Goal: Task Accomplishment & Management: Use online tool/utility

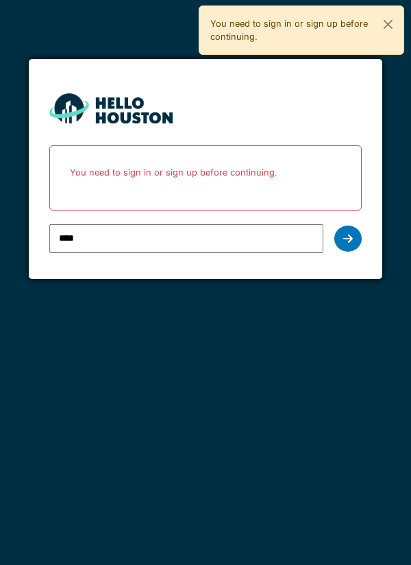
type input "**********"
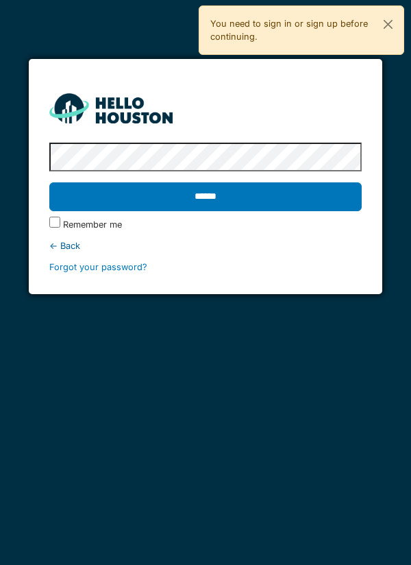
click at [285, 206] on input "******" at bounding box center [205, 196] width 313 height 29
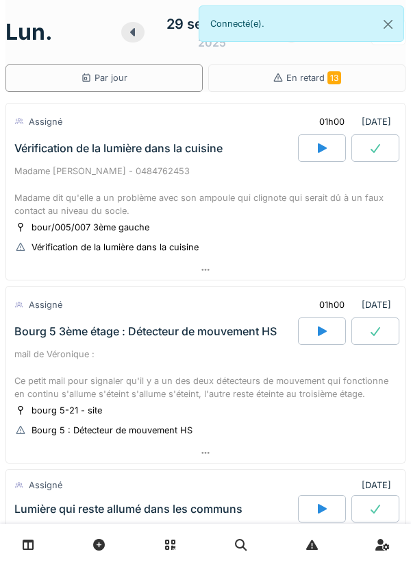
click at [318, 145] on icon at bounding box center [322, 148] width 9 height 10
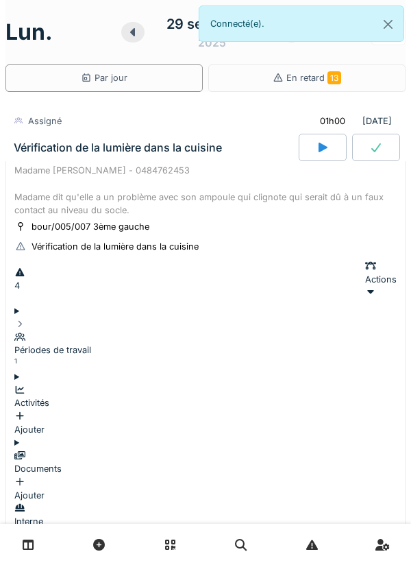
scroll to position [48, 0]
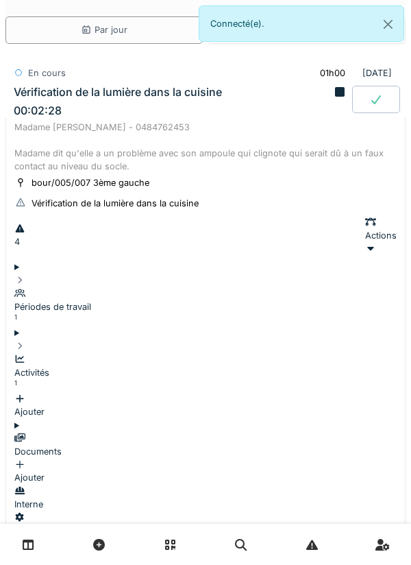
click at [65, 132] on div "Madame [PERSON_NAME] - 0484762453 Madame dit qu'elle a un problème avec son amp…" at bounding box center [205, 147] width 382 height 53
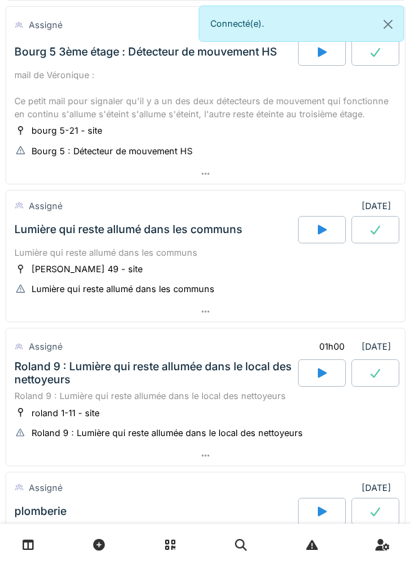
scroll to position [286, 0]
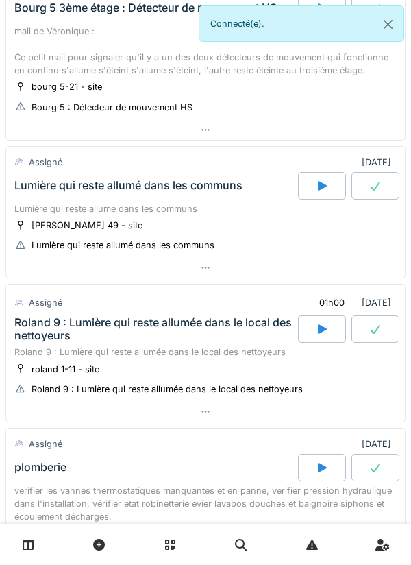
click at [40, 180] on div "Lumière qui reste allumé dans les communs" at bounding box center [128, 185] width 228 height 13
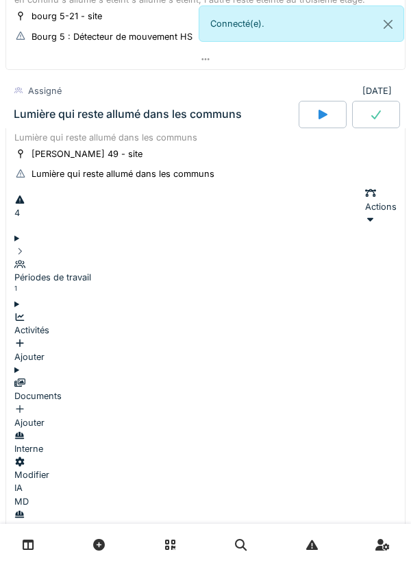
scroll to position [416, 0]
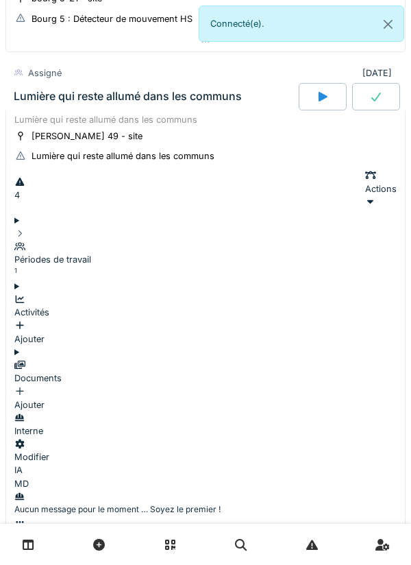
click at [36, 232] on summary "Périodes de travail 1" at bounding box center [205, 247] width 382 height 66
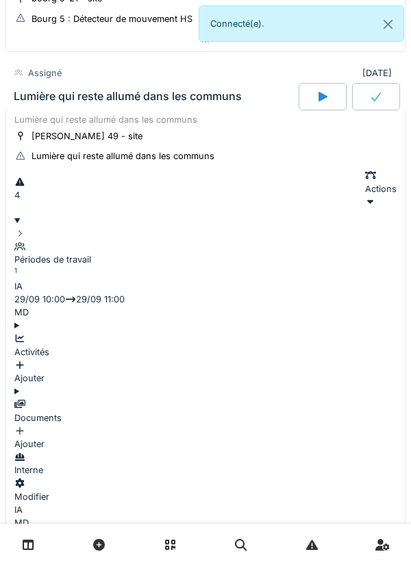
click at [25, 229] on icon at bounding box center [19, 233] width 11 height 9
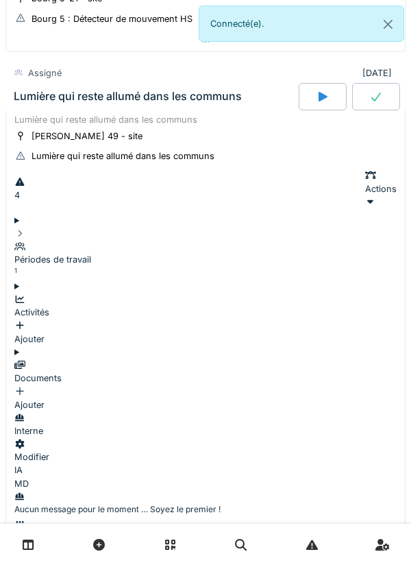
click at [66, 106] on div "Lumière qui reste allumé dans les communs" at bounding box center [155, 96] width 288 height 27
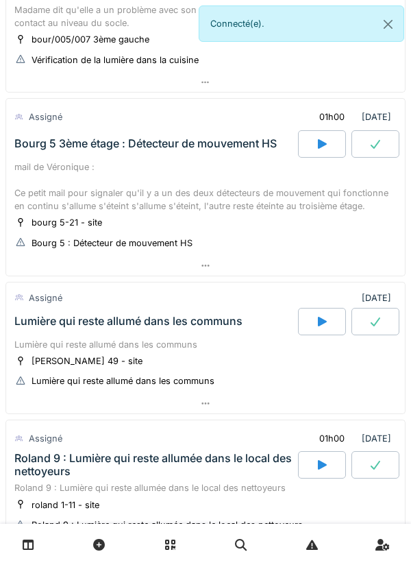
scroll to position [0, 0]
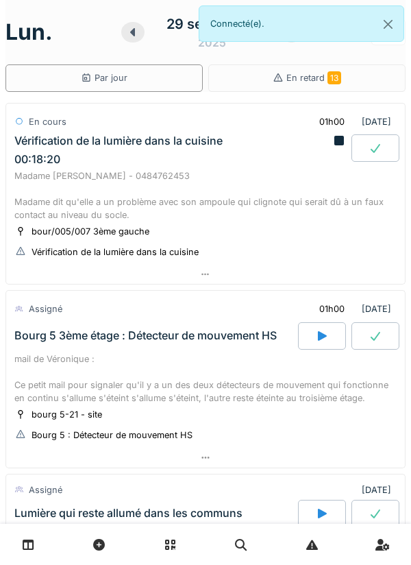
click at [51, 149] on div "Vérification de la lumière dans la cuisine 00:18:20" at bounding box center [172, 150] width 321 height 32
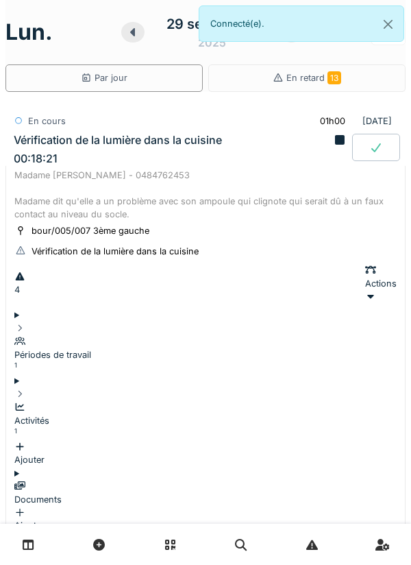
scroll to position [48, 0]
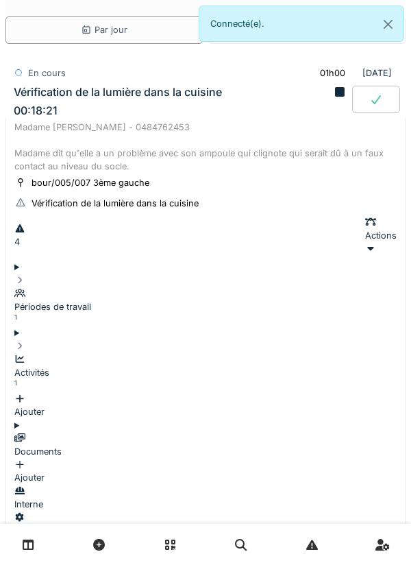
click at [42, 287] on div "Périodes de travail 1" at bounding box center [205, 307] width 382 height 40
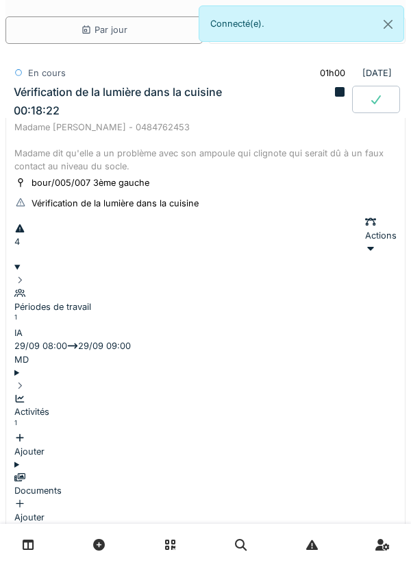
click at [44, 280] on summary "Périodes de travail 1" at bounding box center [205, 293] width 382 height 66
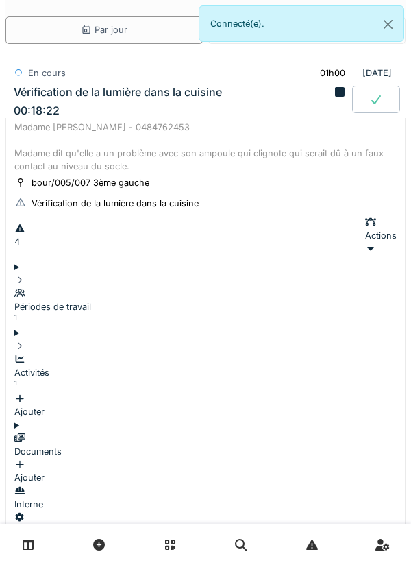
click at [45, 339] on div "Activités 1 Ajouter" at bounding box center [205, 378] width 382 height 79
click at [356, 392] on div "Ajouter" at bounding box center [205, 405] width 382 height 26
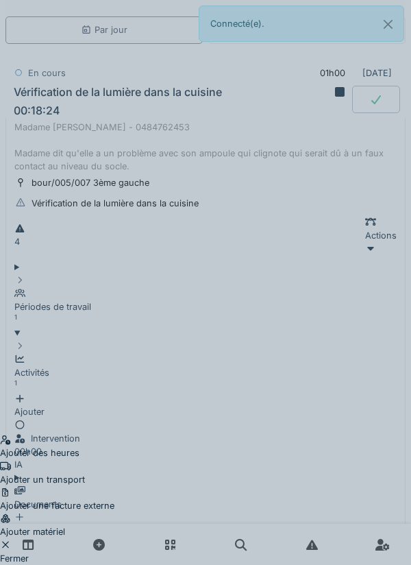
click at [114, 460] on div "Ajouter un transport" at bounding box center [57, 473] width 114 height 26
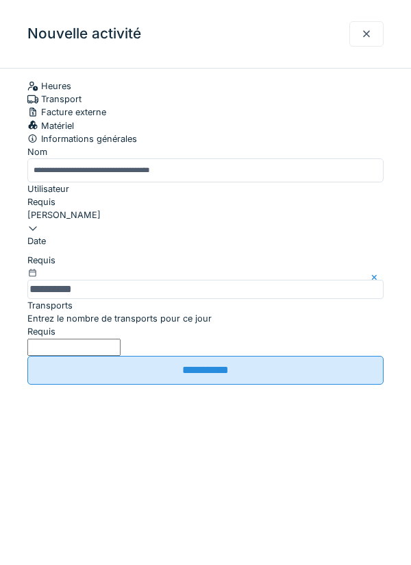
click at [121, 356] on input "Entrez le nombre de transports pour ce jour" at bounding box center [73, 347] width 93 height 17
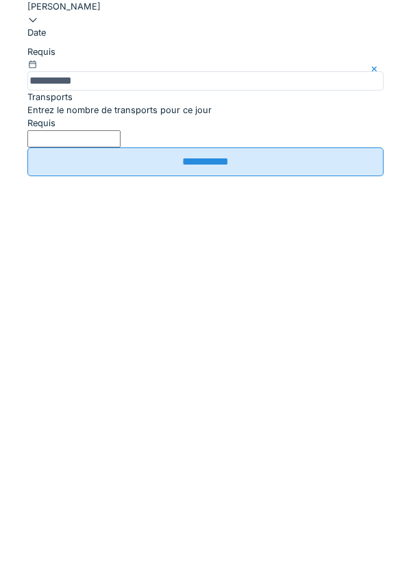
type input "*"
click at [209, 384] on input "**********" at bounding box center [205, 370] width 356 height 29
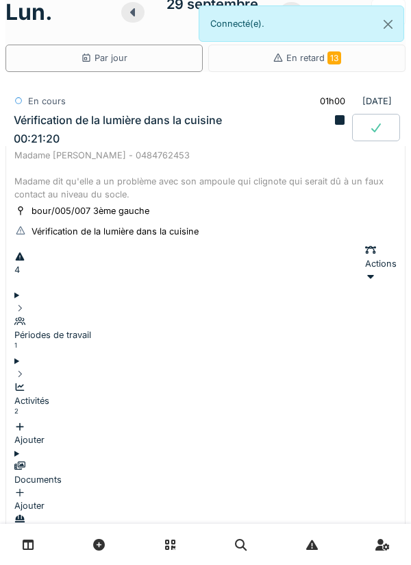
scroll to position [15, 0]
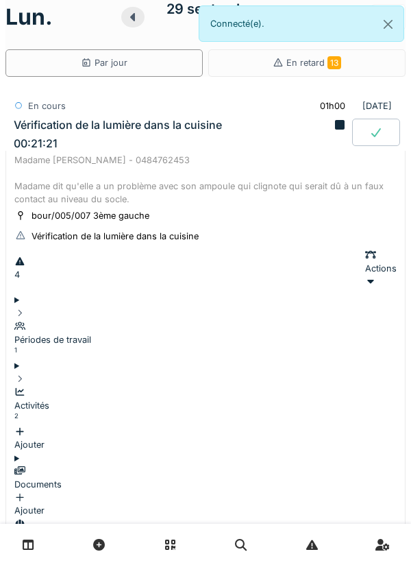
click at [97, 160] on div "Madame [PERSON_NAME] - 0484762453 Madame dit qu'elle a un problème avec son amp…" at bounding box center [205, 179] width 382 height 53
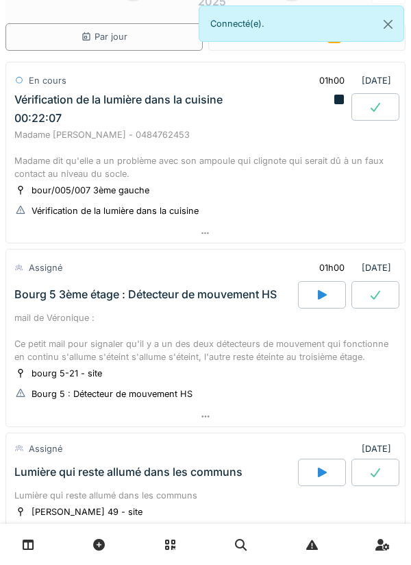
scroll to position [0, 0]
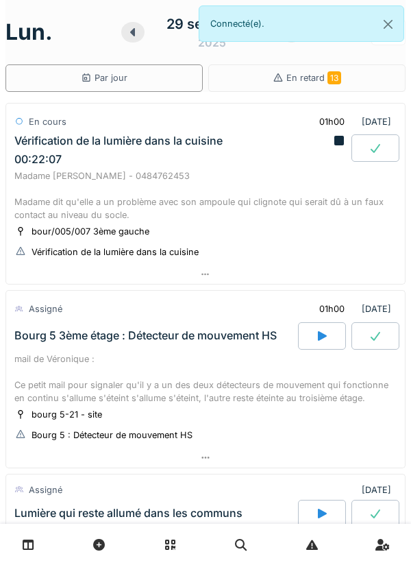
click at [20, 360] on div "mail de Véronique : Ce petit mail pour signaler qu'il y a un des deux détecteur…" at bounding box center [205, 378] width 382 height 53
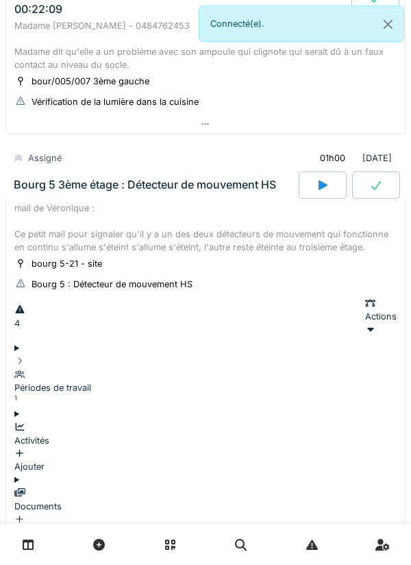
click at [47, 238] on div "mail de Véronique : Ce petit mail pour signaler qu'il y a un des deux détecteur…" at bounding box center [205, 227] width 382 height 53
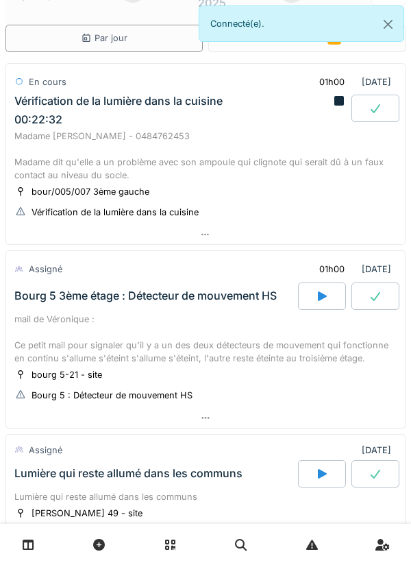
scroll to position [38, 0]
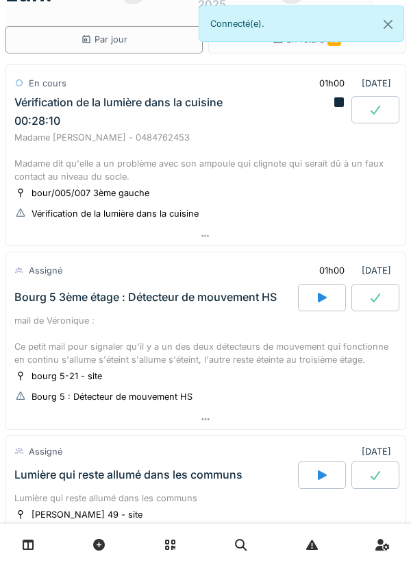
click at [69, 151] on div "Madame [PERSON_NAME] - 0484762453 Madame dit qu'elle a un problème avec son amp…" at bounding box center [205, 157] width 382 height 53
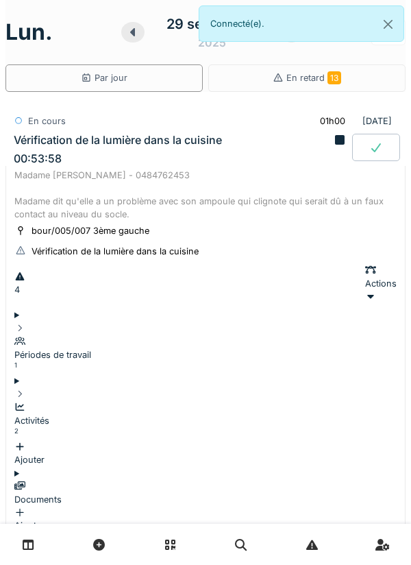
scroll to position [22, 0]
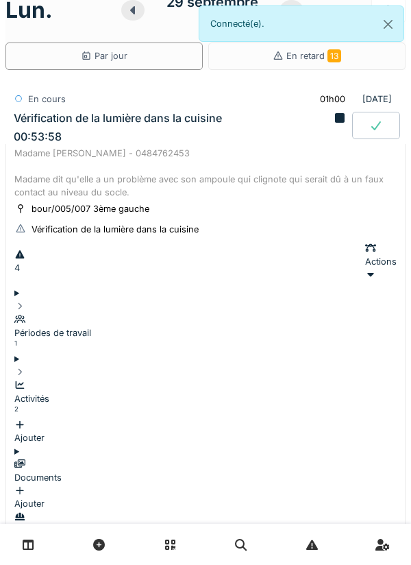
click at [65, 163] on div "Madame [PERSON_NAME] - 0484762453 Madame dit qu'elle a un problème avec son amp…" at bounding box center [205, 173] width 382 height 53
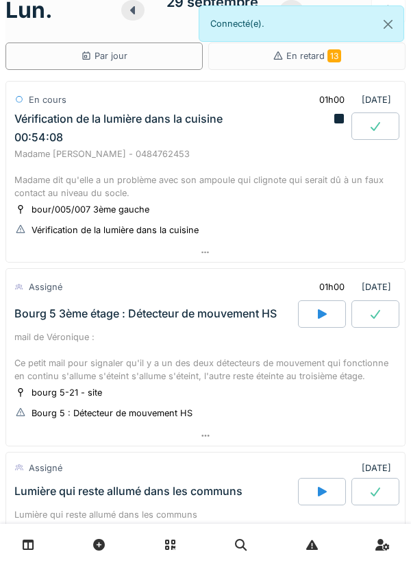
click at [40, 155] on div "Madame [PERSON_NAME] - 0484762453 Madame dit qu'elle a un problème avec son amp…" at bounding box center [205, 173] width 382 height 53
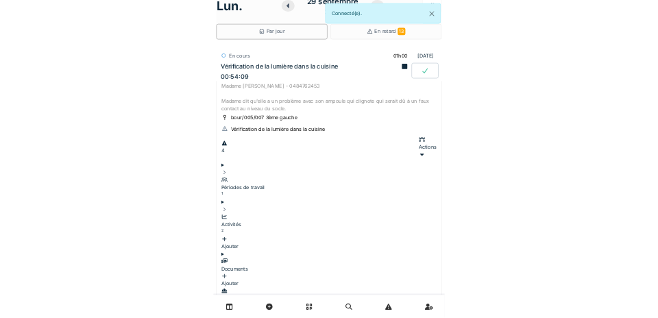
scroll to position [48, 0]
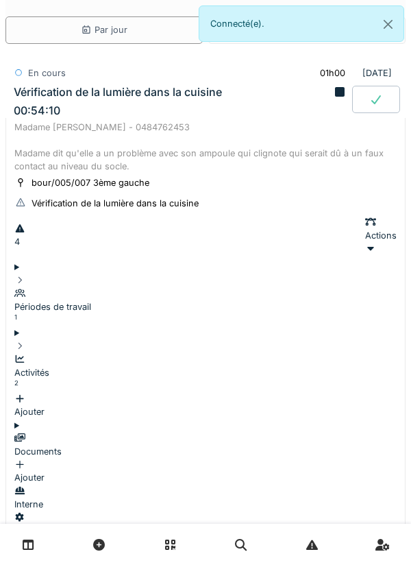
click at [40, 339] on div "Activités 2 Ajouter" at bounding box center [205, 378] width 382 height 79
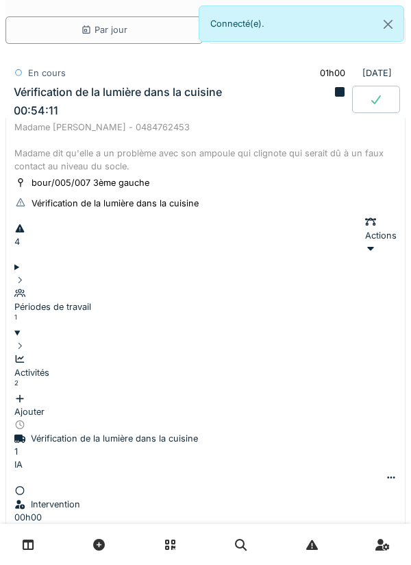
click at [40, 339] on div "Activités 2 Ajouter" at bounding box center [205, 378] width 382 height 79
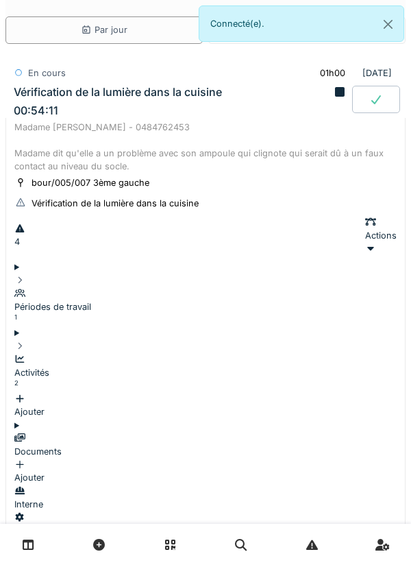
click at [40, 281] on summary "Périodes de travail 1" at bounding box center [205, 293] width 382 height 66
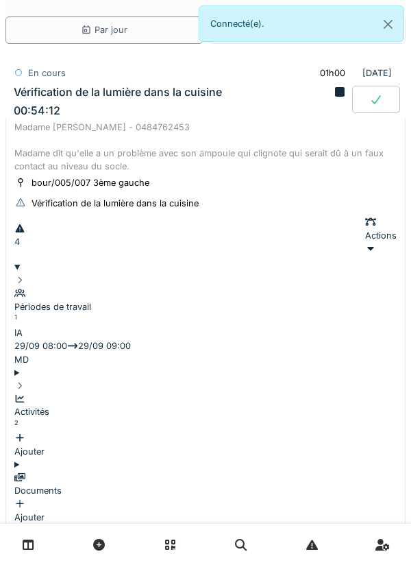
click at [45, 262] on summary "Périodes de travail 1" at bounding box center [205, 293] width 382 height 66
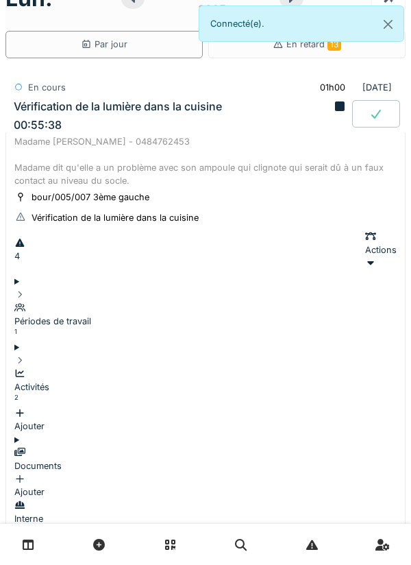
scroll to position [31, 0]
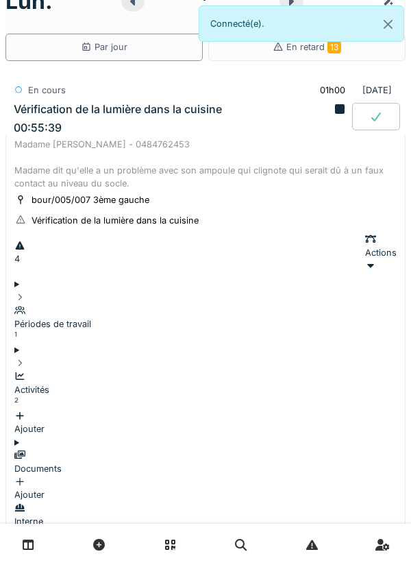
click at [40, 91] on div "En cours" at bounding box center [47, 90] width 38 height 13
click at [66, 114] on div "Vérification de la lumière dans la cuisine" at bounding box center [118, 109] width 208 height 13
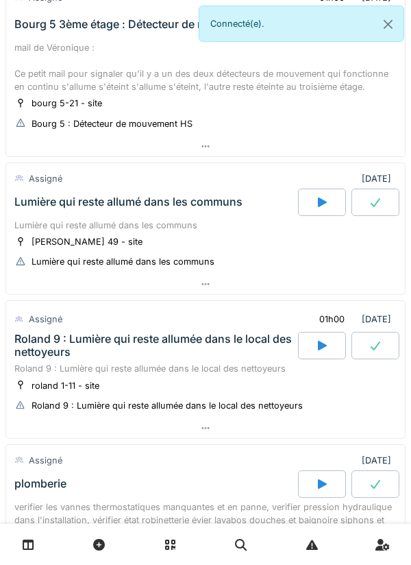
scroll to position [317, 0]
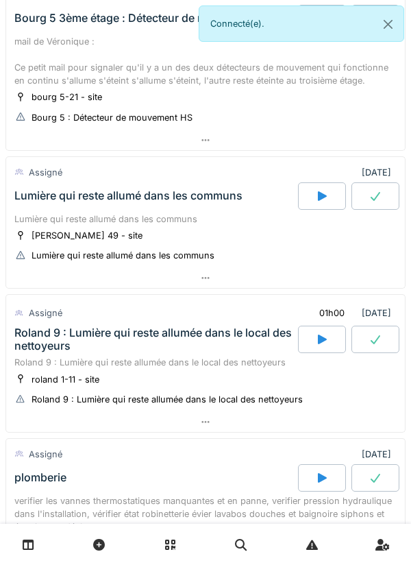
click at [38, 212] on div "Lumière qui reste allumé dans les communs" at bounding box center [205, 218] width 382 height 13
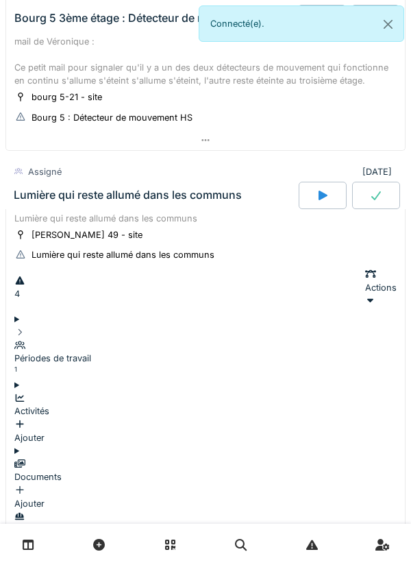
scroll to position [416, 0]
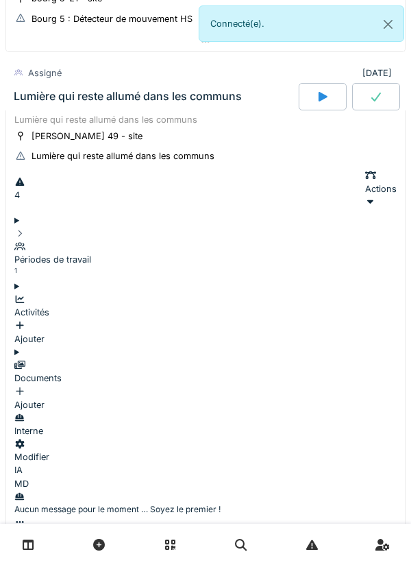
click at [34, 214] on summary "Périodes de travail 1" at bounding box center [205, 247] width 382 height 66
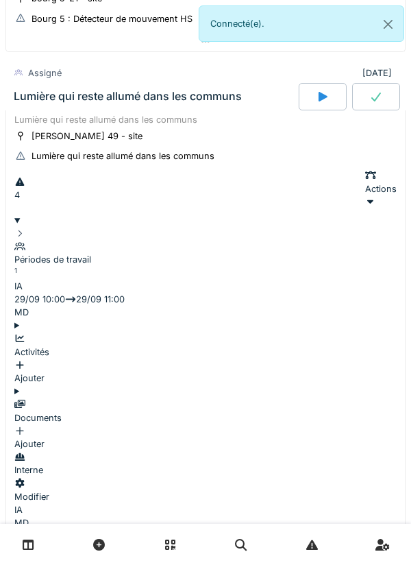
click at [25, 230] on icon at bounding box center [19, 233] width 11 height 9
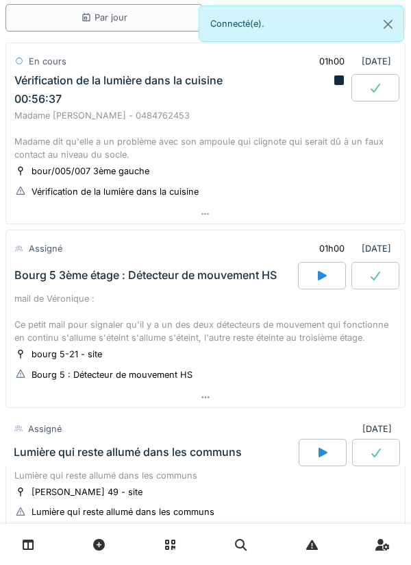
scroll to position [0, 0]
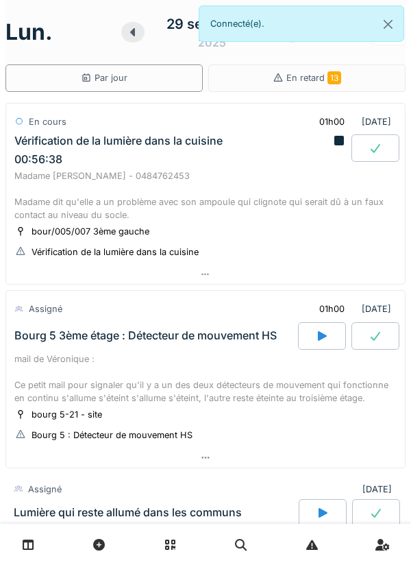
click at [332, 152] on div at bounding box center [339, 147] width 14 height 27
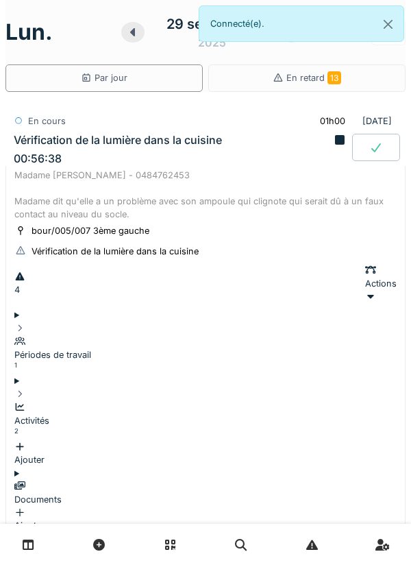
scroll to position [48, 0]
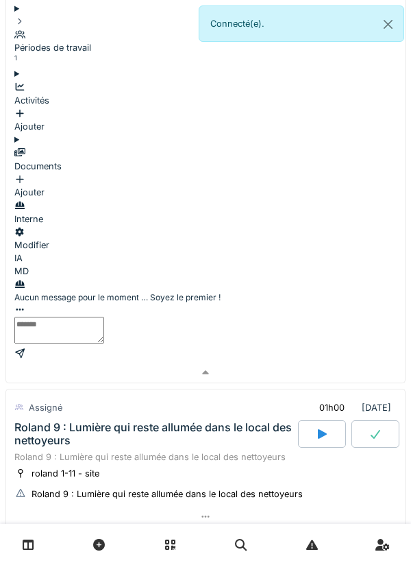
click at [45, 450] on div "Roland 9 : Lumière qui reste allumée dans le local des nettoyeurs" at bounding box center [205, 456] width 382 height 13
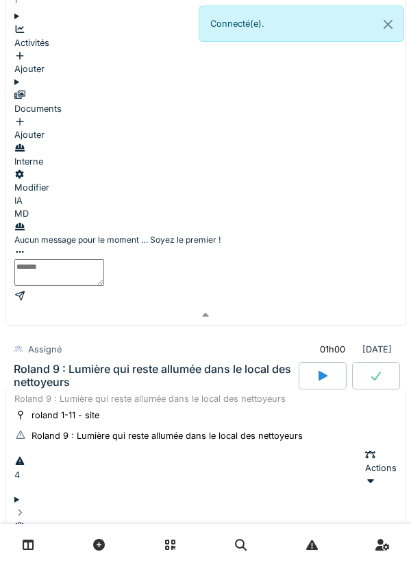
scroll to position [1182, 0]
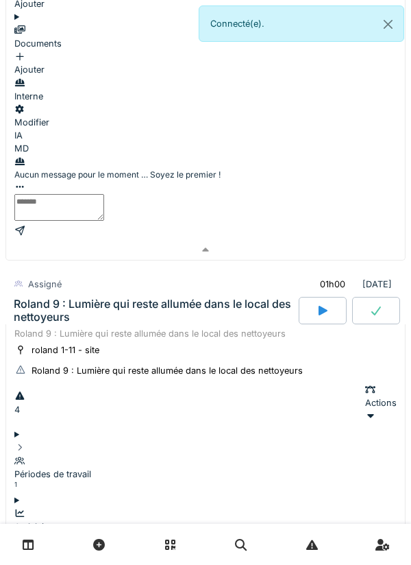
click at [25, 443] on icon at bounding box center [19, 447] width 11 height 9
click at [34, 428] on summary "Périodes de travail 1" at bounding box center [205, 461] width 382 height 66
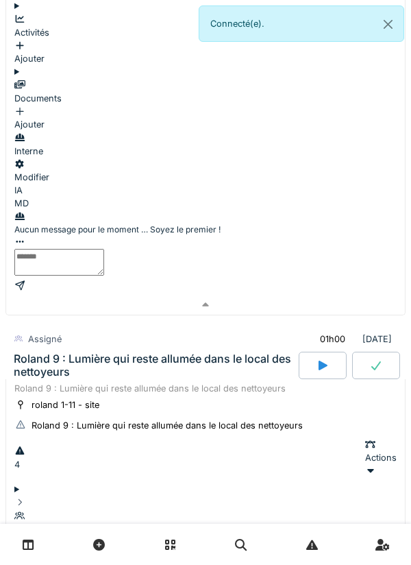
scroll to position [1116, 0]
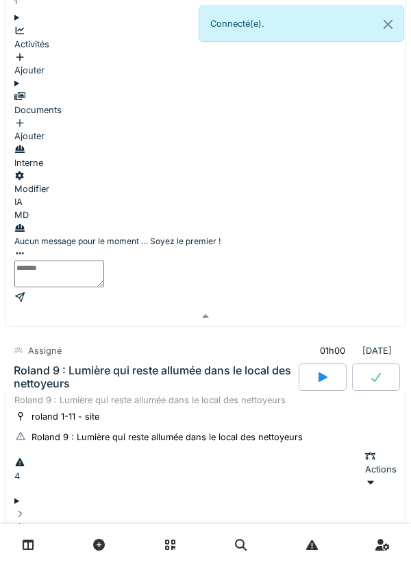
click at [56, 364] on div "Roland 9 : Lumière qui reste allumée dans le local des nettoyeurs" at bounding box center [155, 377] width 282 height 26
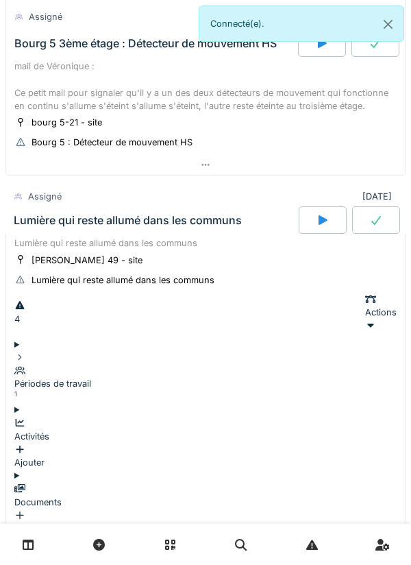
scroll to position [722, 0]
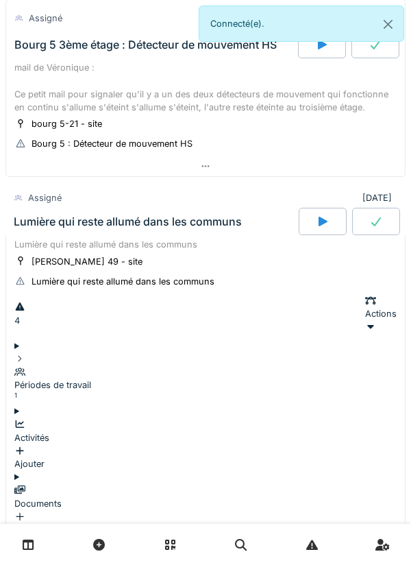
click at [36, 352] on div at bounding box center [205, 358] width 382 height 13
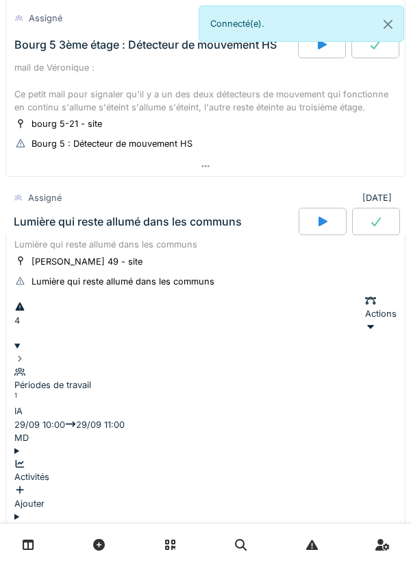
click at [25, 354] on icon at bounding box center [19, 358] width 11 height 9
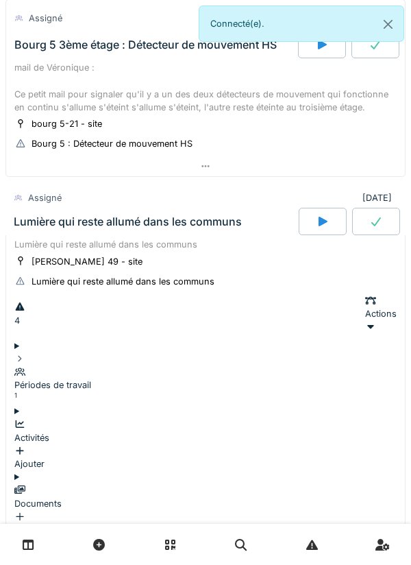
click at [72, 238] on div "Lumière qui reste allumé dans les communs" at bounding box center [205, 244] width 382 height 13
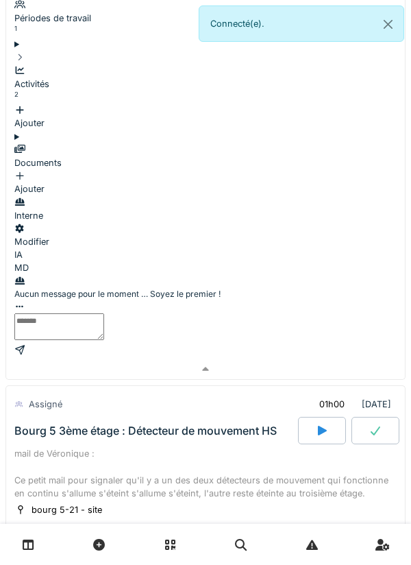
scroll to position [0, 0]
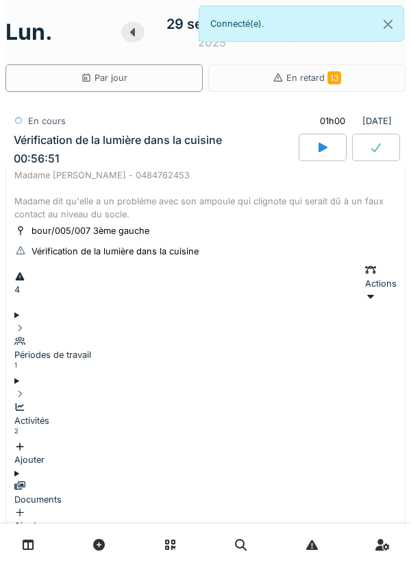
click at [52, 163] on div "Vérification de la lumière dans la cuisine 00:56:51" at bounding box center [155, 150] width 288 height 32
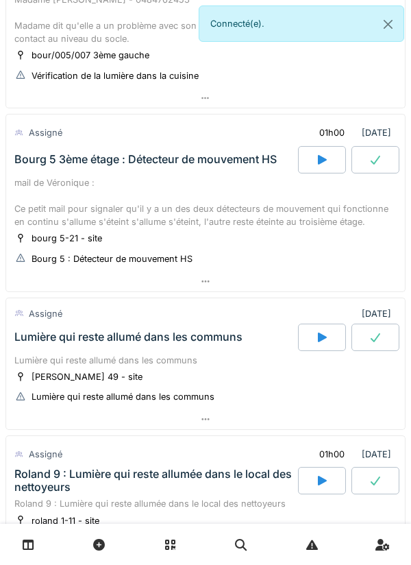
scroll to position [232, 0]
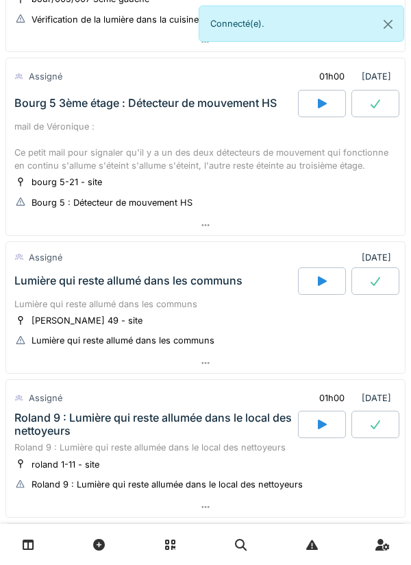
click at [315, 280] on icon at bounding box center [322, 280] width 14 height 11
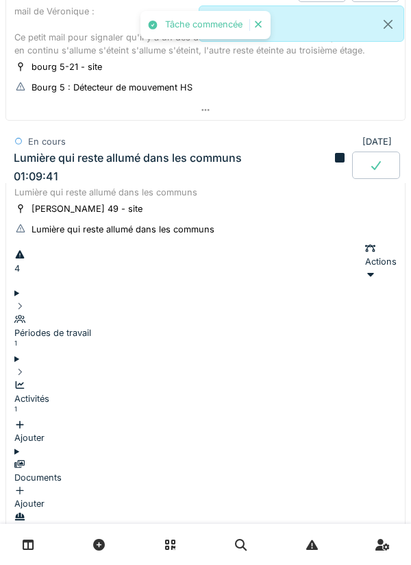
scroll to position [345, 0]
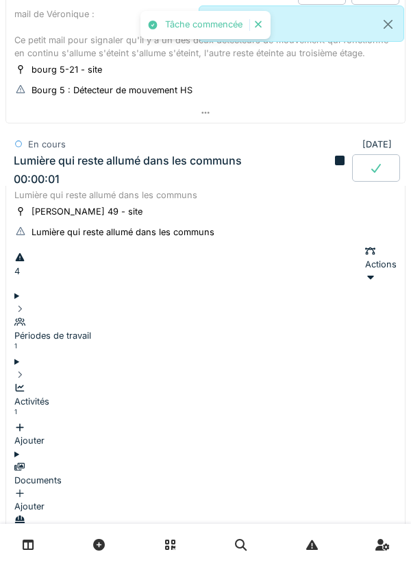
click at [62, 162] on div "Lumière qui reste allumé dans les communs" at bounding box center [128, 160] width 228 height 13
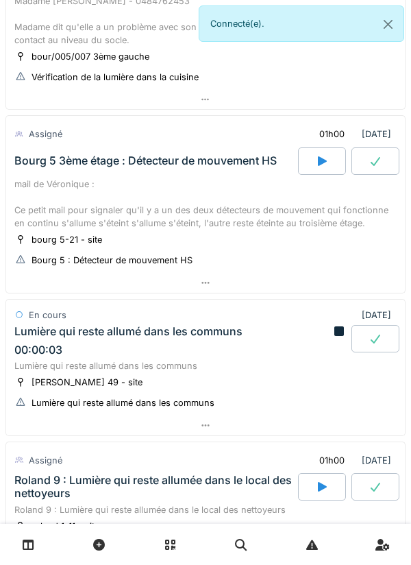
scroll to position [0, 0]
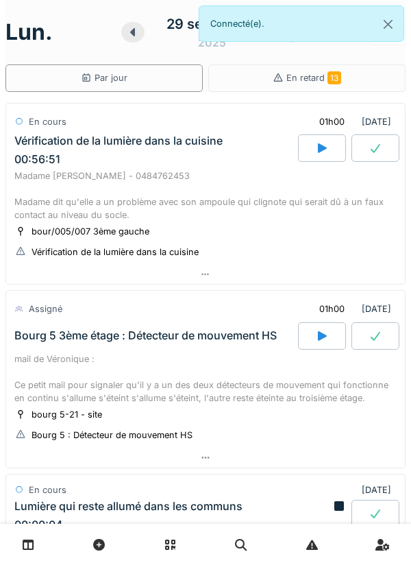
click at [47, 175] on div "Madame [PERSON_NAME] - 0484762453 Madame dit qu'elle a un problème avec son amp…" at bounding box center [205, 195] width 382 height 53
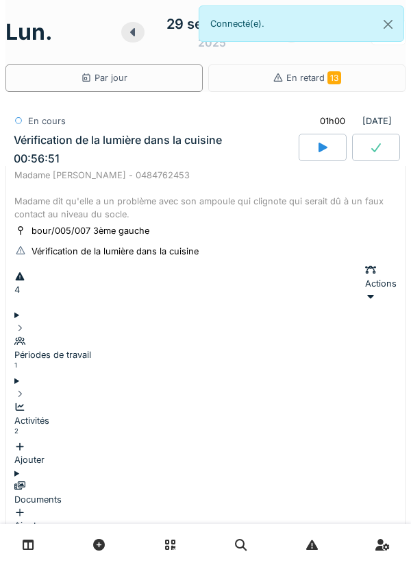
scroll to position [48, 0]
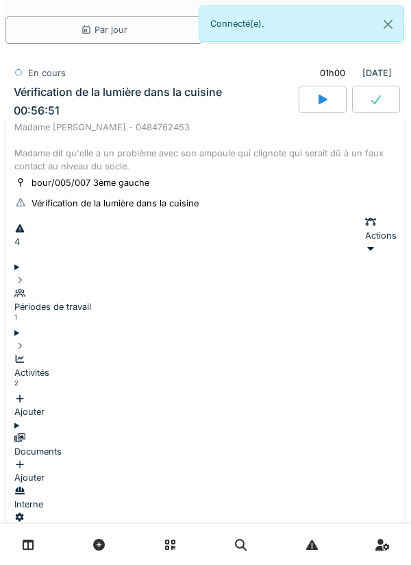
click at [44, 264] on summary "Périodes de travail 1" at bounding box center [205, 293] width 382 height 66
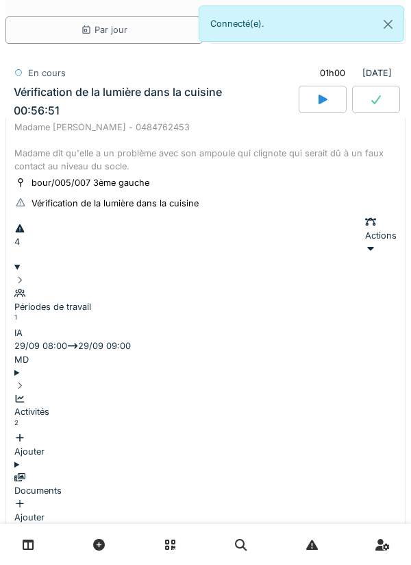
click at [41, 273] on div "Périodes de travail 1" at bounding box center [205, 299] width 382 height 53
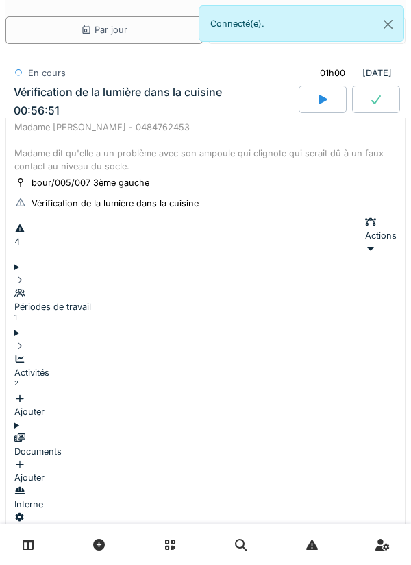
click at [42, 339] on div "Activités 2 Ajouter" at bounding box center [205, 378] width 382 height 79
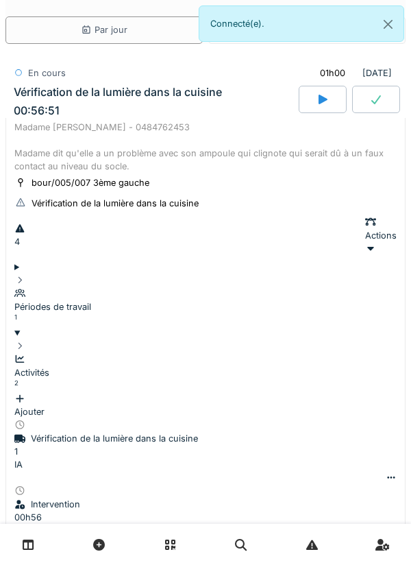
click at [25, 355] on icon at bounding box center [20, 359] width 9 height 8
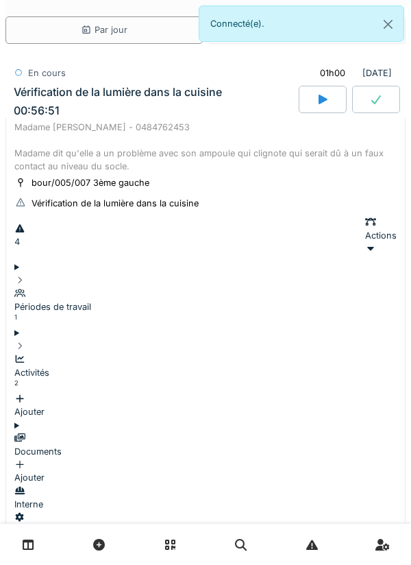
click at [164, 109] on div "Vérification de la lumière dans la cuisine 00:56:51" at bounding box center [155, 102] width 288 height 32
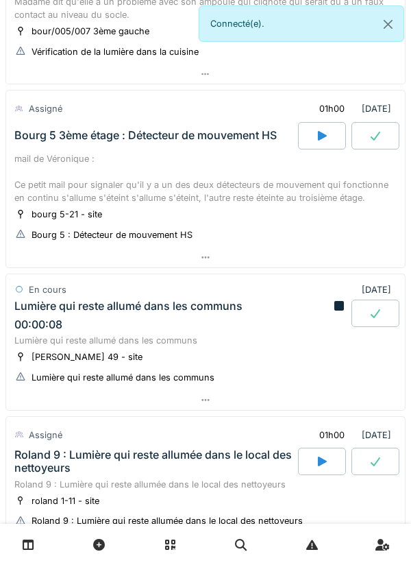
click at [173, 167] on div "mail de Véronique : Ce petit mail pour signaler qu'il y a un des deux détecteur…" at bounding box center [205, 178] width 382 height 53
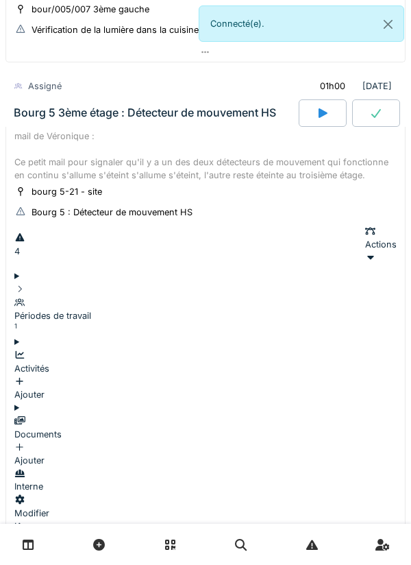
scroll to position [232, 0]
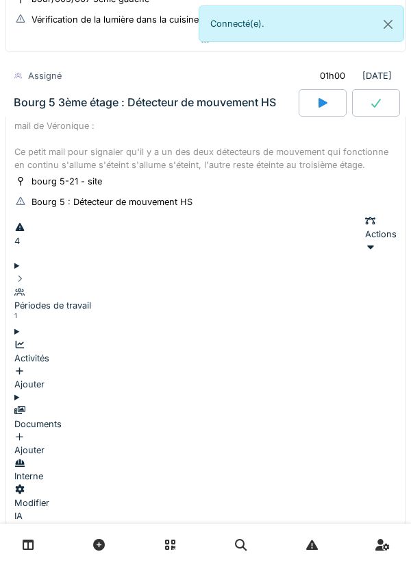
click at [365, 365] on div "Ajouter" at bounding box center [205, 378] width 382 height 26
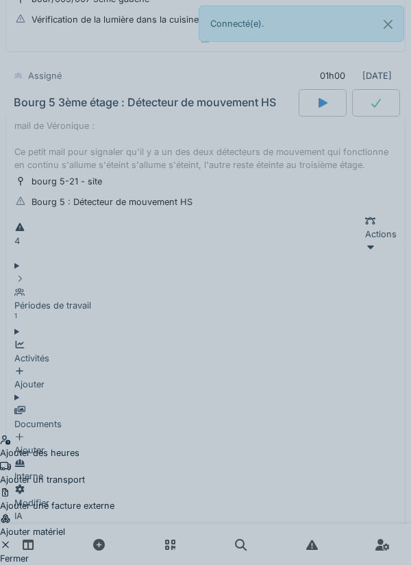
click at [114, 433] on div "Ajouter des heures" at bounding box center [57, 446] width 114 height 26
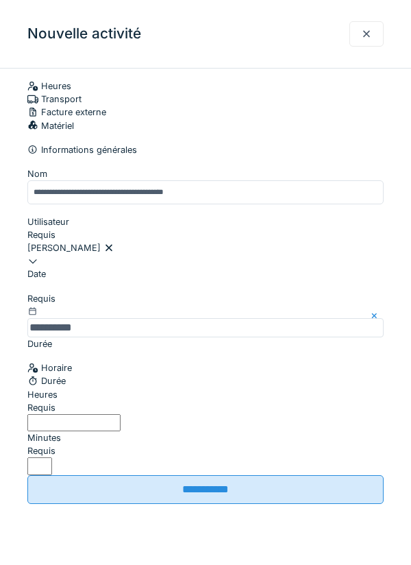
click at [121, 431] on input "Heures" at bounding box center [73, 422] width 93 height 17
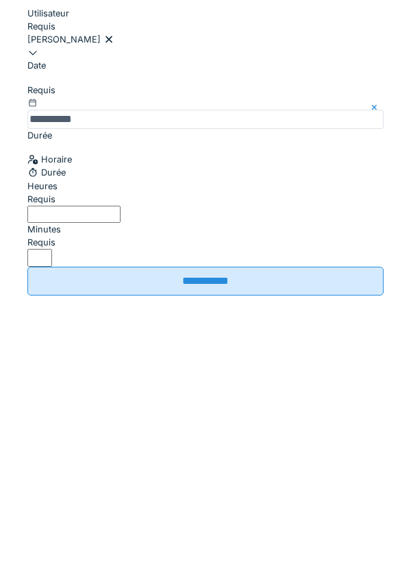
type input "*"
click at [52, 457] on input "*" at bounding box center [39, 465] width 25 height 17
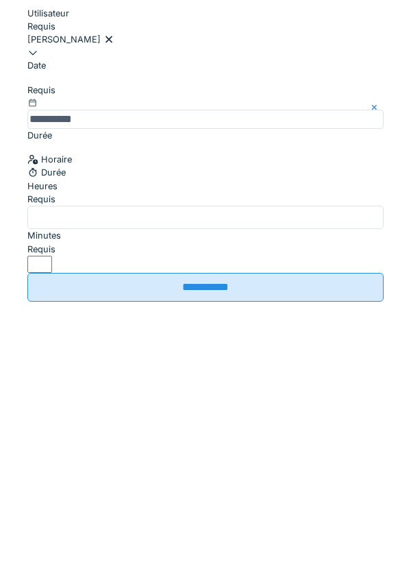
type input "**"
click at [348, 481] on input "**********" at bounding box center [205, 495] width 356 height 29
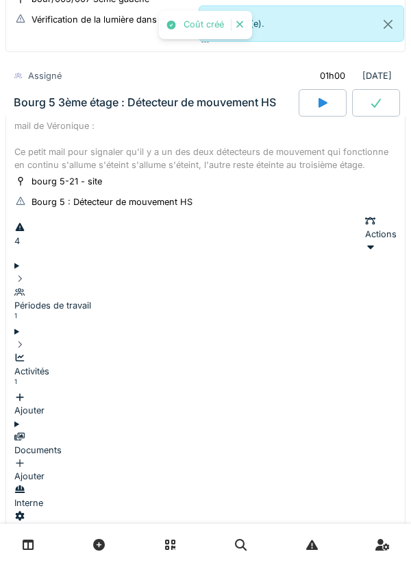
click at [42, 338] on div "Activités 1 Ajouter" at bounding box center [205, 377] width 382 height 79
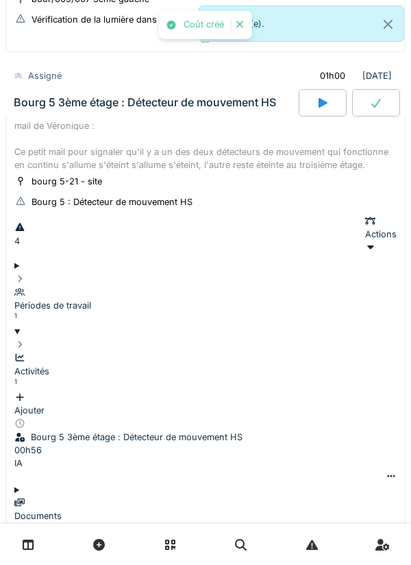
click at [356, 391] on div "Ajouter" at bounding box center [205, 404] width 382 height 26
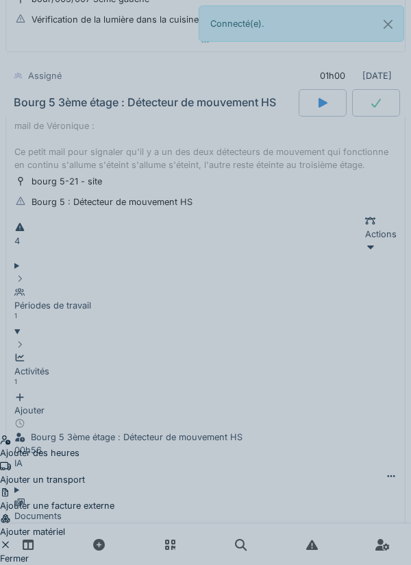
click at [114, 460] on div "Ajouter un transport" at bounding box center [57, 473] width 114 height 26
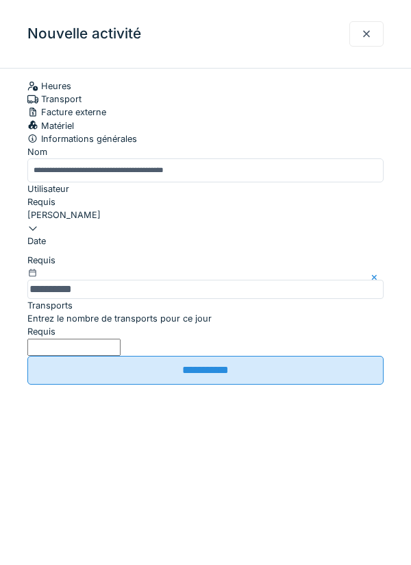
click at [50, 325] on label "Entrez le nombre de transports pour ce jour" at bounding box center [119, 318] width 184 height 13
click at [50, 356] on input "Entrez le nombre de transports pour ce jour" at bounding box center [73, 347] width 93 height 17
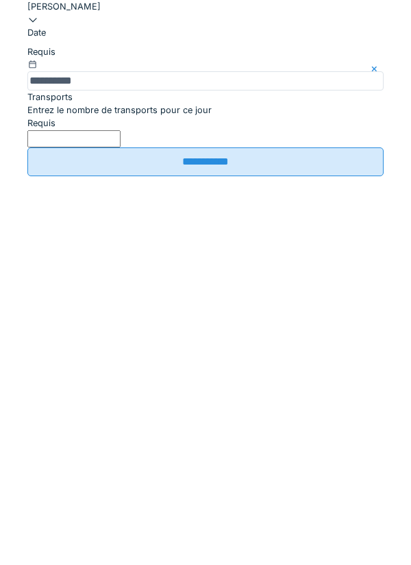
type input "*"
click at [341, 384] on input "**********" at bounding box center [205, 370] width 356 height 29
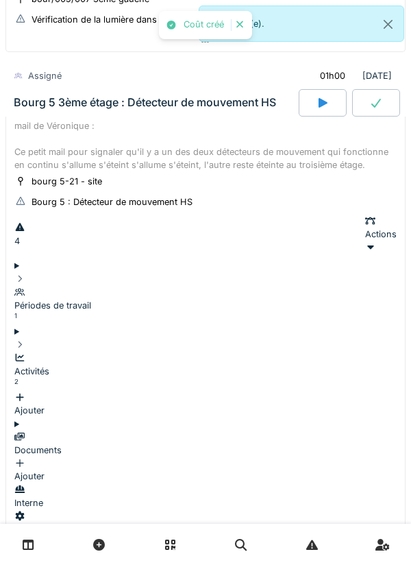
click at [42, 273] on div "Périodes de travail 1" at bounding box center [205, 299] width 382 height 53
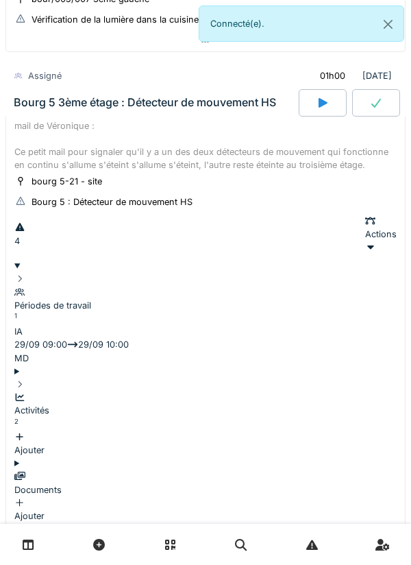
click at [40, 273] on div "Périodes de travail 1" at bounding box center [205, 299] width 382 height 53
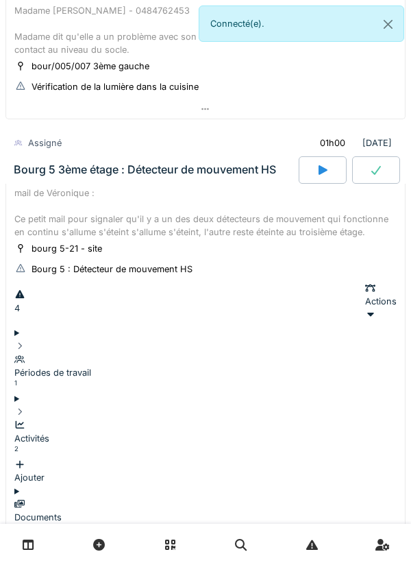
click at [45, 204] on div "mail de Véronique : Ce petit mail pour signaler qu'il y a un des deux détecteur…" at bounding box center [205, 212] width 382 height 53
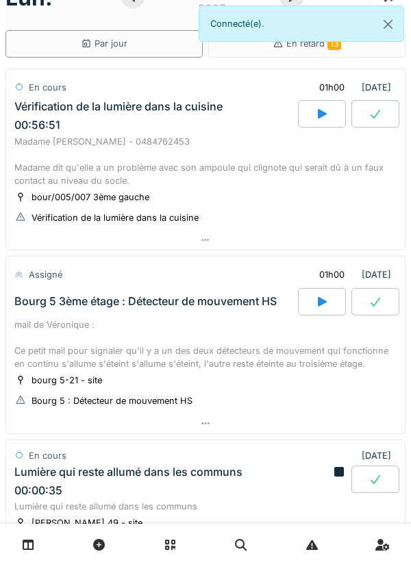
click at [54, 183] on div "Madame [PERSON_NAME] - 0484762453 Madame dit qu'elle a un problème avec son amp…" at bounding box center [205, 161] width 382 height 53
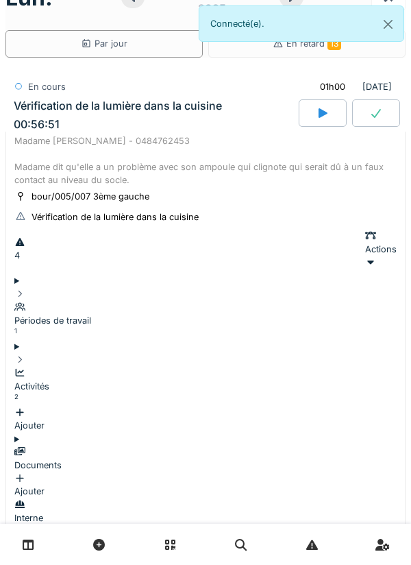
scroll to position [48, 0]
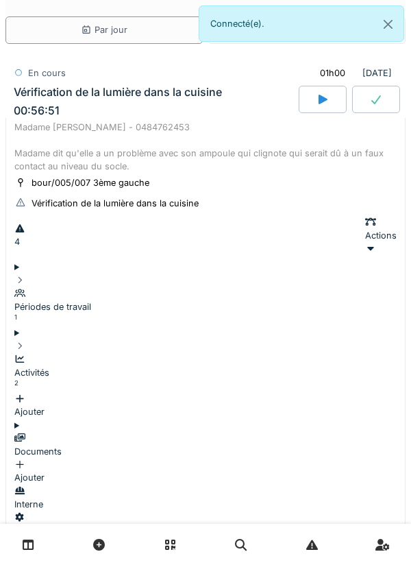
click at [40, 339] on div "Activités 2 Ajouter" at bounding box center [205, 378] width 382 height 79
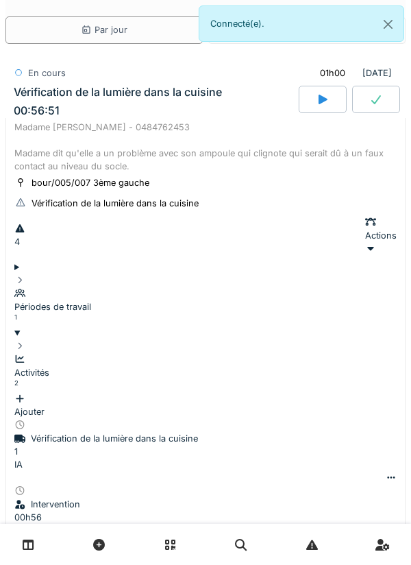
click at [386, 471] on div at bounding box center [391, 477] width 11 height 13
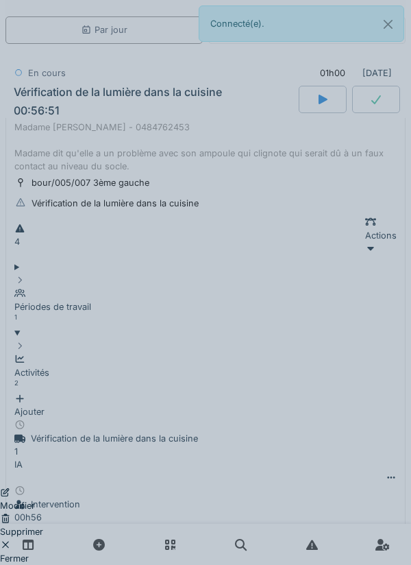
click at [43, 512] on div "Supprimer" at bounding box center [21, 525] width 43 height 26
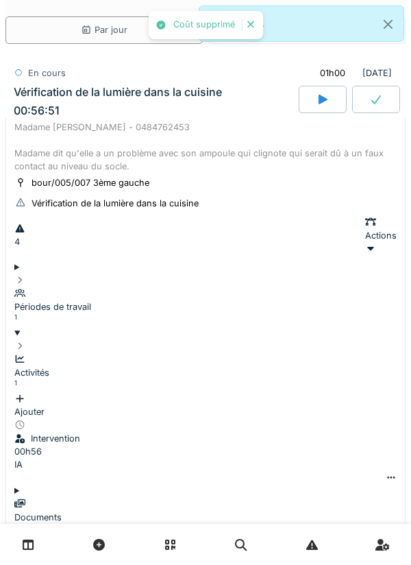
scroll to position [63, 0]
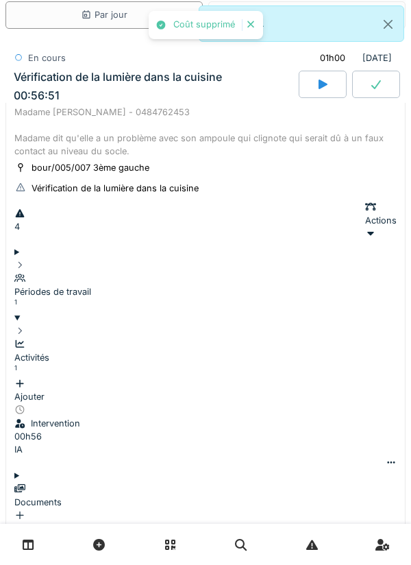
click at [386, 456] on div at bounding box center [391, 462] width 11 height 13
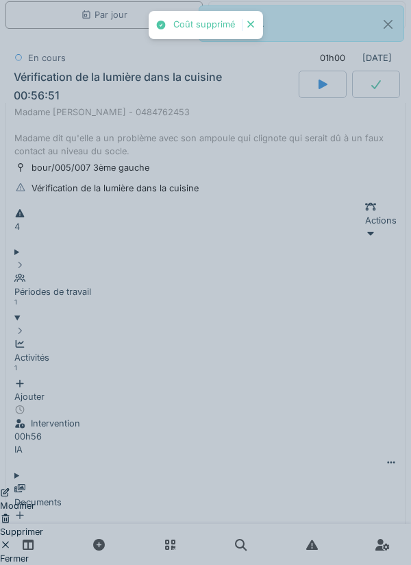
click at [43, 512] on div "Supprimer" at bounding box center [21, 525] width 43 height 26
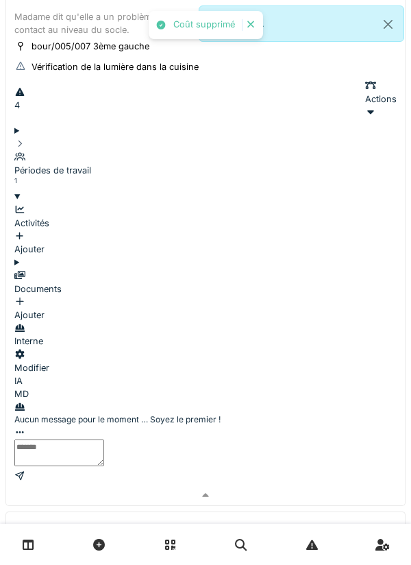
scroll to position [184, 0]
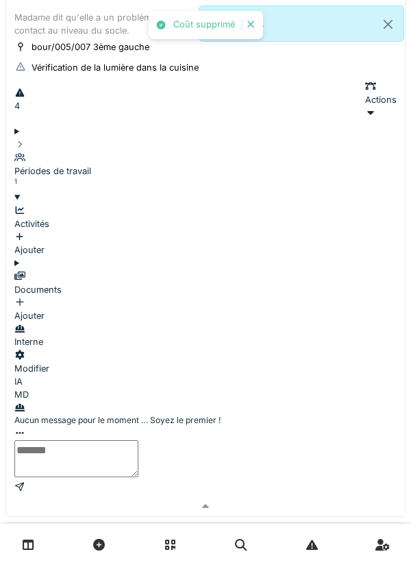
click at [138, 440] on textarea at bounding box center [76, 458] width 124 height 37
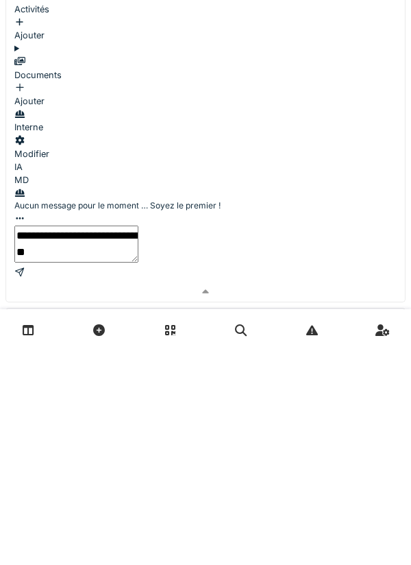
type textarea "**********"
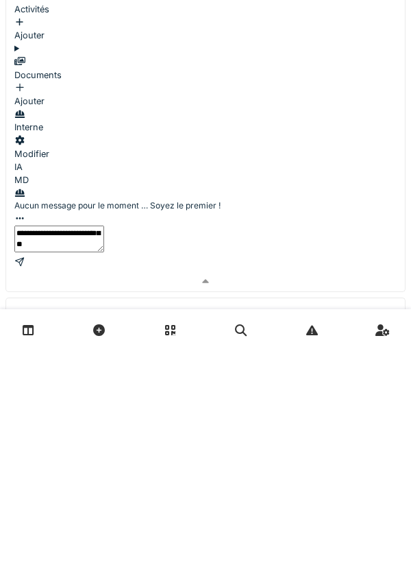
click at [371, 470] on div at bounding box center [205, 476] width 382 height 13
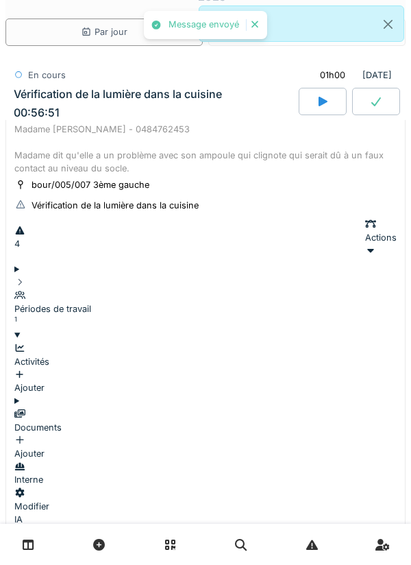
click at [67, 150] on div "Madame [PERSON_NAME] - 0484762453 Madame dit qu'elle a un problème avec son amp…" at bounding box center [205, 149] width 382 height 53
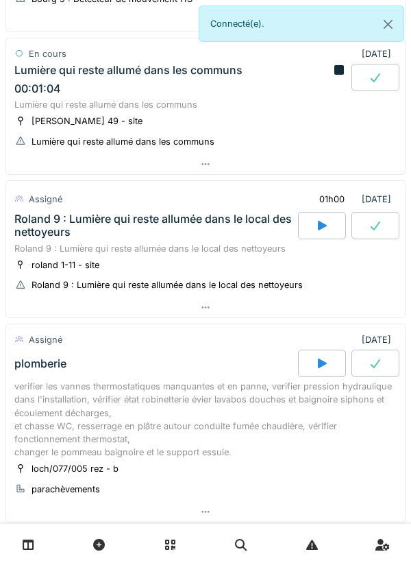
click at [38, 88] on div "00:01:04" at bounding box center [37, 88] width 47 height 13
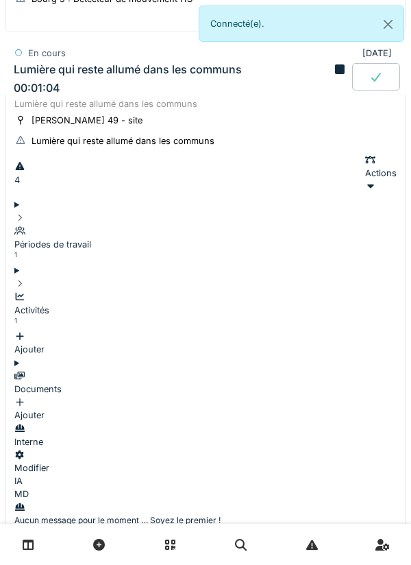
scroll to position [416, 0]
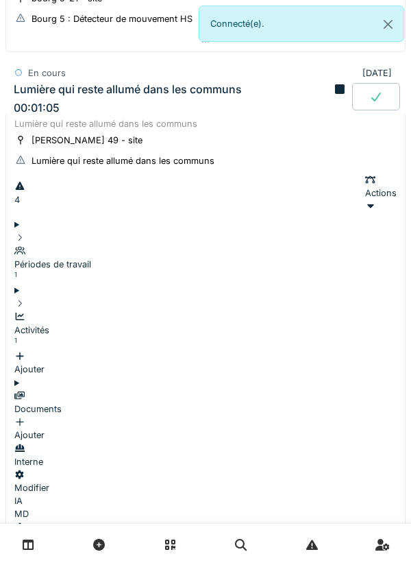
click at [25, 312] on icon at bounding box center [19, 316] width 11 height 9
click at [355, 349] on div "Ajouter" at bounding box center [205, 362] width 382 height 26
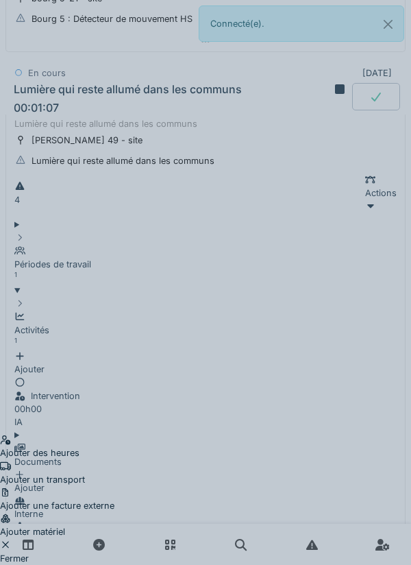
click at [114, 460] on div "Ajouter un transport" at bounding box center [57, 473] width 114 height 26
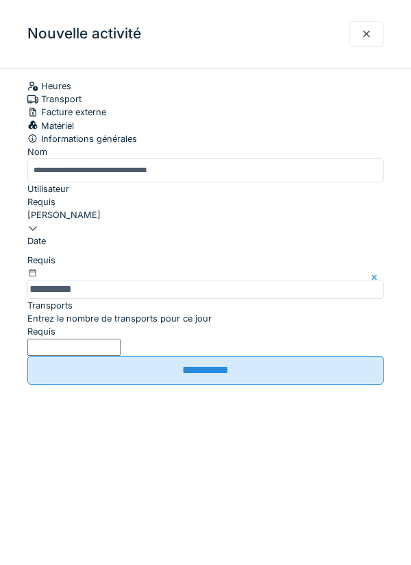
click at [44, 325] on label "Entrez le nombre de transports pour ce jour" at bounding box center [119, 318] width 184 height 13
click at [44, 356] on input "Entrez le nombre de transports pour ce jour" at bounding box center [73, 347] width 93 height 17
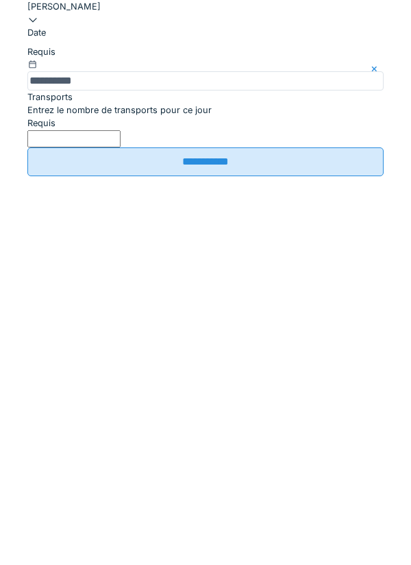
type input "*"
click at [47, 384] on input "**********" at bounding box center [205, 370] width 356 height 29
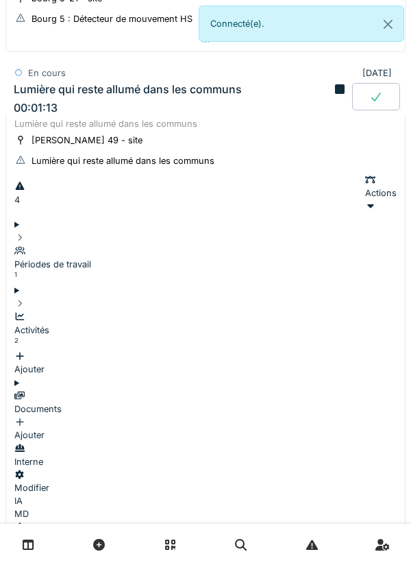
click at [25, 299] on icon at bounding box center [19, 303] width 11 height 9
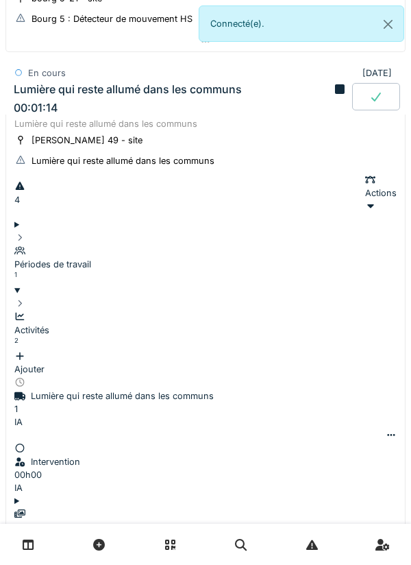
click at [38, 297] on div "Activités 2 Ajouter" at bounding box center [205, 336] width 382 height 79
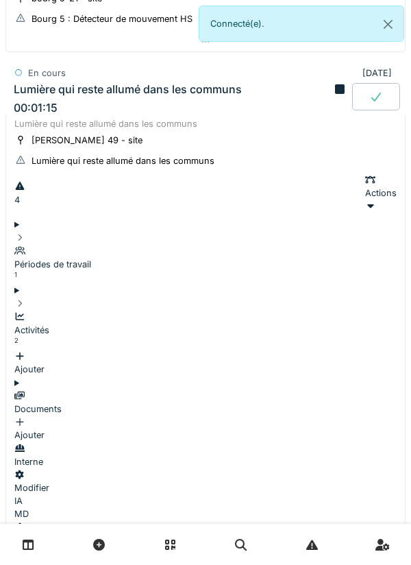
click at [339, 415] on div "Ajouter" at bounding box center [205, 428] width 382 height 26
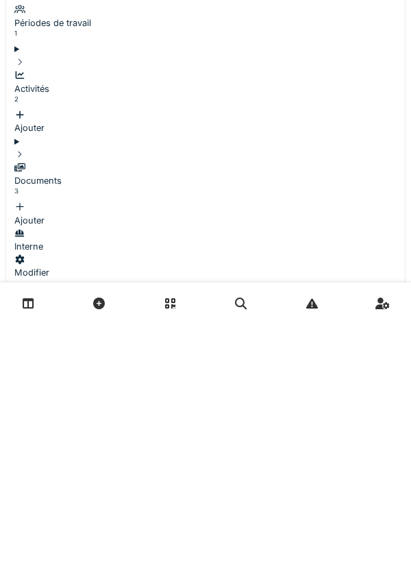
scroll to position [49, 0]
type textarea "**********"
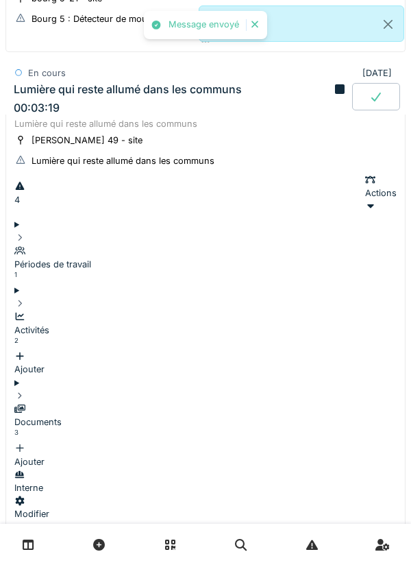
click at [38, 297] on div "Activités 2 Ajouter" at bounding box center [205, 336] width 382 height 79
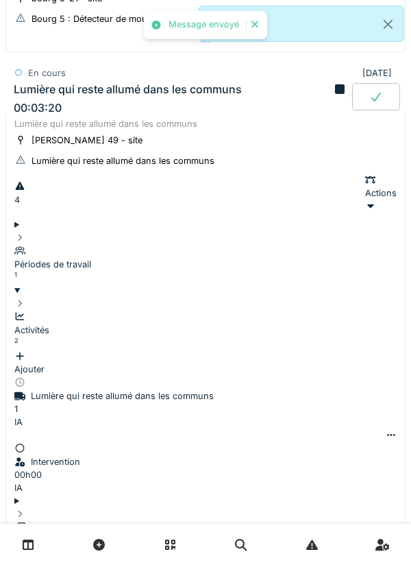
click at [25, 312] on icon at bounding box center [19, 316] width 11 height 9
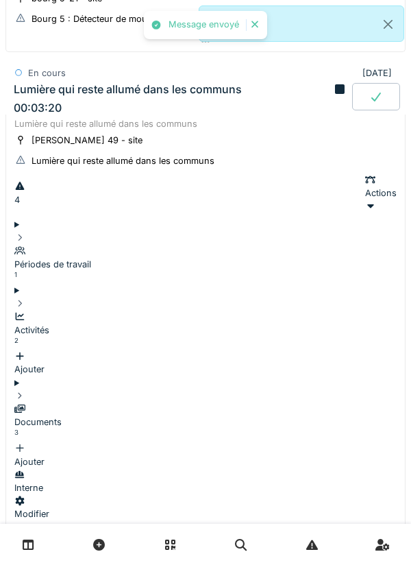
click at [45, 402] on div "Documents 3" at bounding box center [205, 422] width 382 height 40
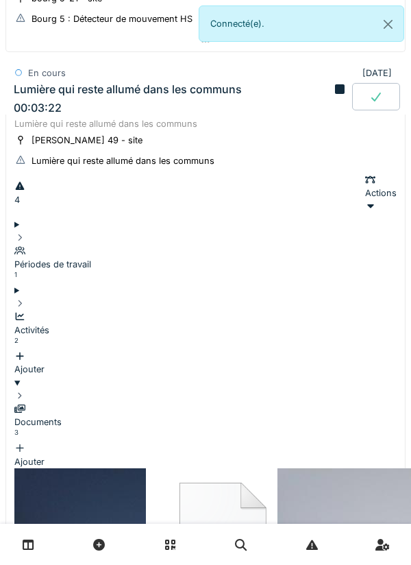
click at [42, 389] on div "Documents 3 Ajouter" at bounding box center [205, 428] width 382 height 79
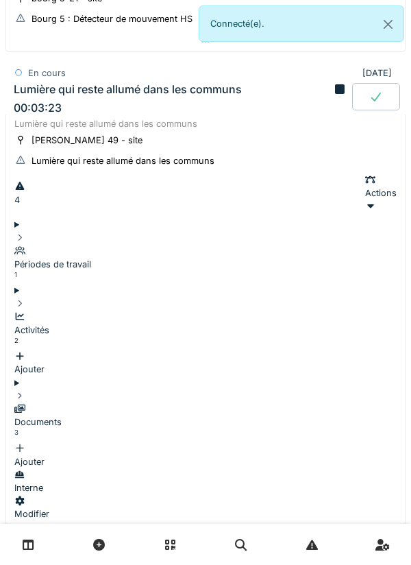
click at [49, 234] on summary "Périodes de travail 1" at bounding box center [205, 251] width 382 height 66
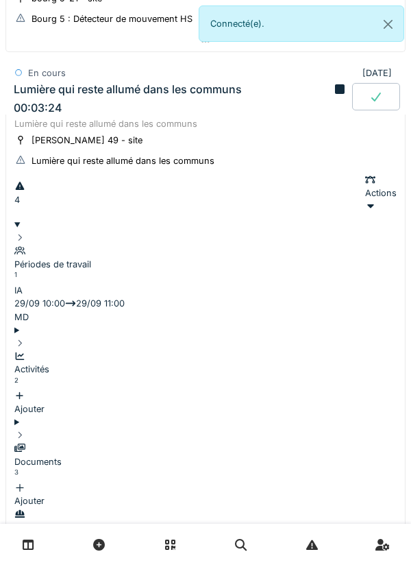
click at [45, 245] on div "Périodes de travail 1" at bounding box center [205, 265] width 382 height 40
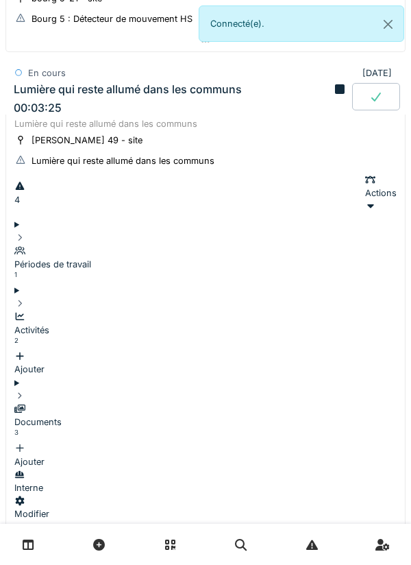
click at [74, 108] on div "Lumière qui reste allumé dans les communs 00:03:25" at bounding box center [172, 99] width 322 height 32
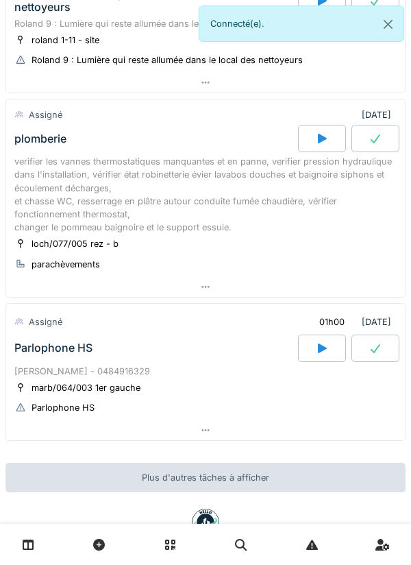
scroll to position [701, 0]
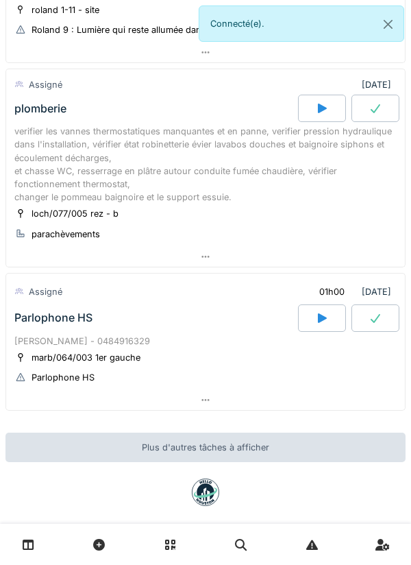
click at [44, 312] on div "Parlophone HS" at bounding box center [53, 317] width 78 height 13
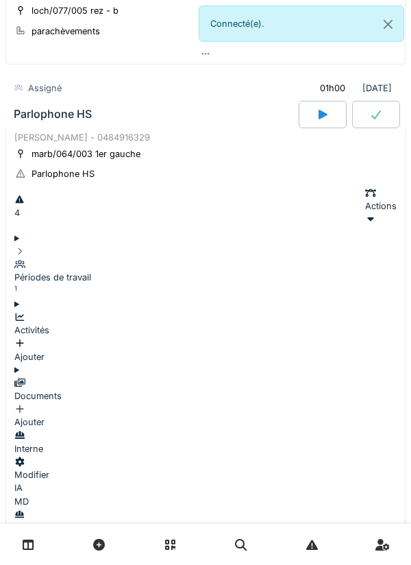
scroll to position [903, 0]
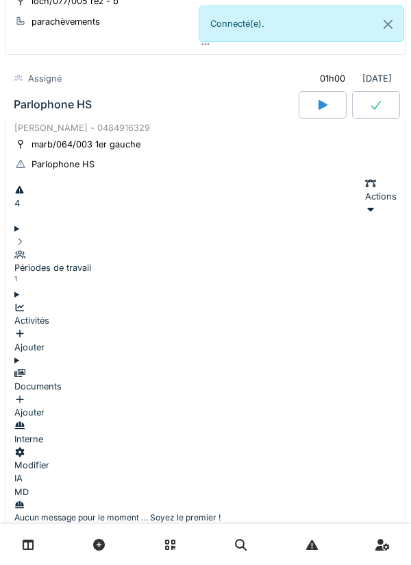
click at [25, 250] on icon at bounding box center [19, 254] width 11 height 9
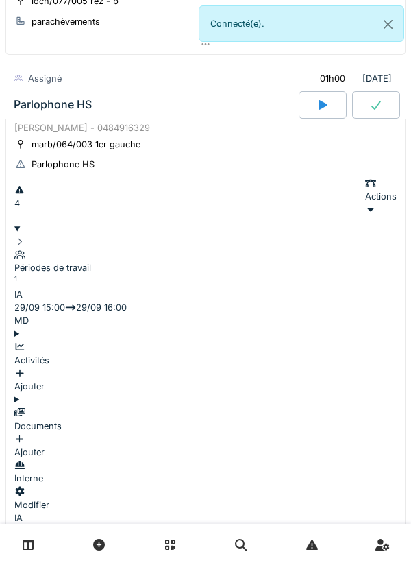
click at [37, 235] on div at bounding box center [205, 241] width 382 height 13
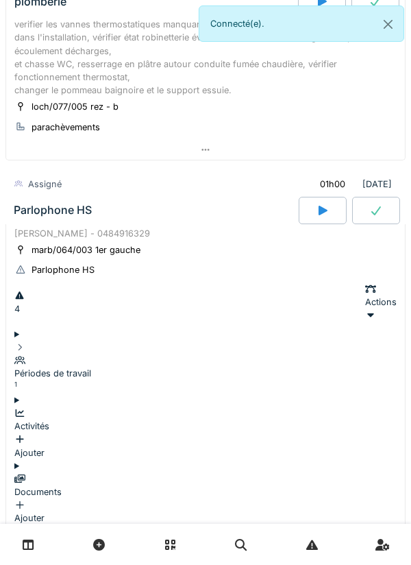
click at [64, 231] on div "[PERSON_NAME] - 0484916329" at bounding box center [205, 233] width 382 height 13
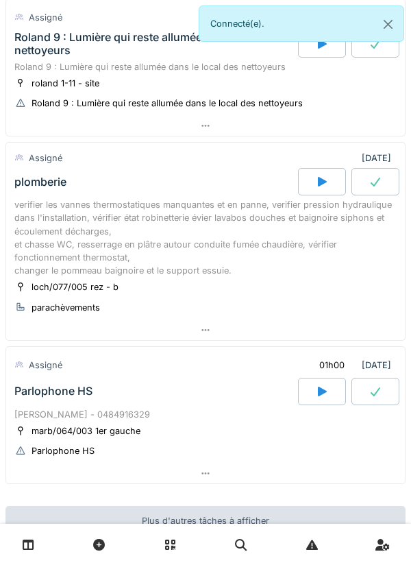
click at [53, 228] on div "verifier les vannes thermostatiques manquantes et en panne, verifier pression h…" at bounding box center [205, 237] width 382 height 79
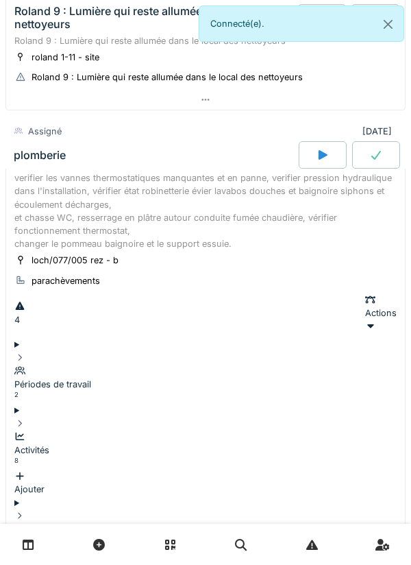
scroll to position [699, 0]
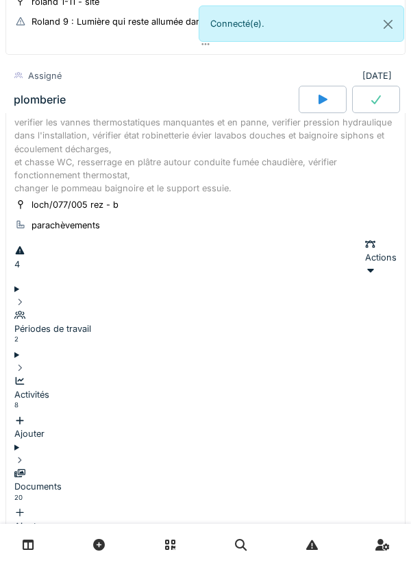
click at [25, 310] on icon at bounding box center [19, 314] width 11 height 9
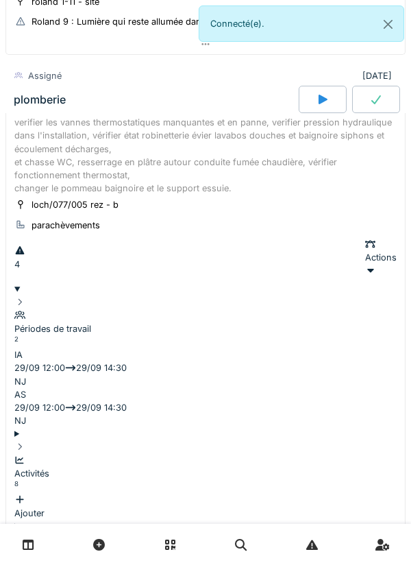
click at [25, 297] on icon at bounding box center [19, 301] width 11 height 9
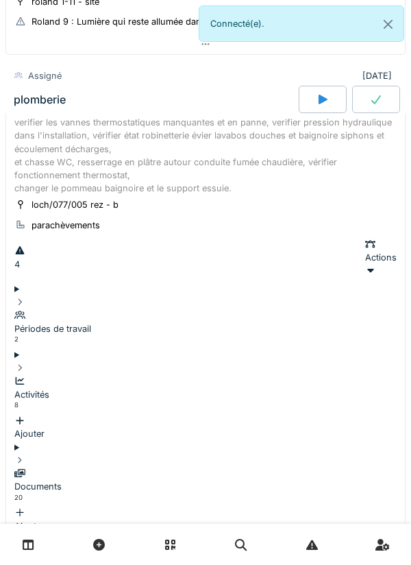
click at [40, 361] on div "Activités 8 Ajouter" at bounding box center [205, 400] width 382 height 79
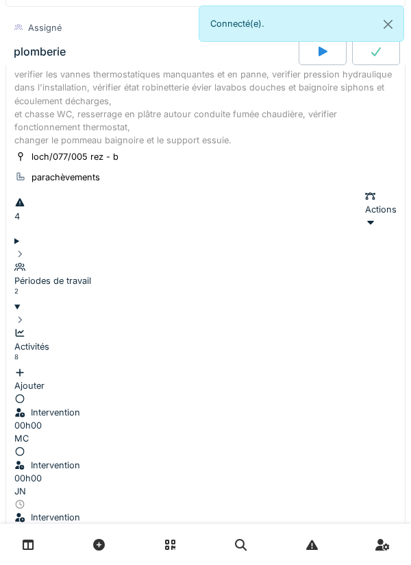
scroll to position [748, 0]
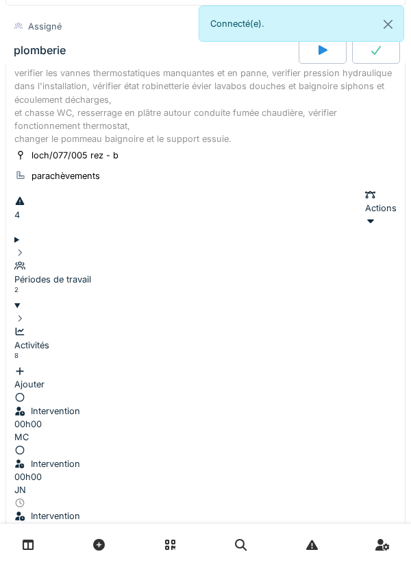
click at [308, 430] on div "MC" at bounding box center [205, 436] width 382 height 13
click at [306, 483] on div "JN" at bounding box center [205, 489] width 382 height 13
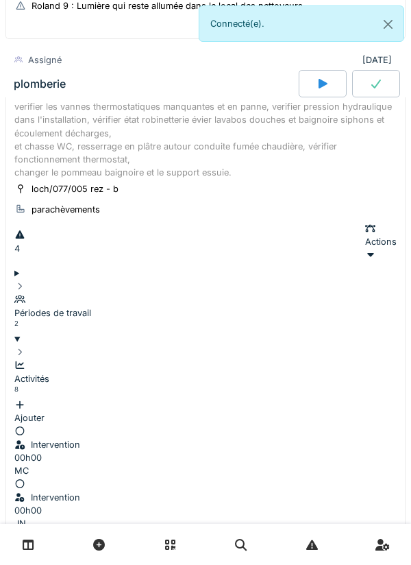
click at [41, 345] on div "Activités 8 Ajouter" at bounding box center [205, 384] width 382 height 79
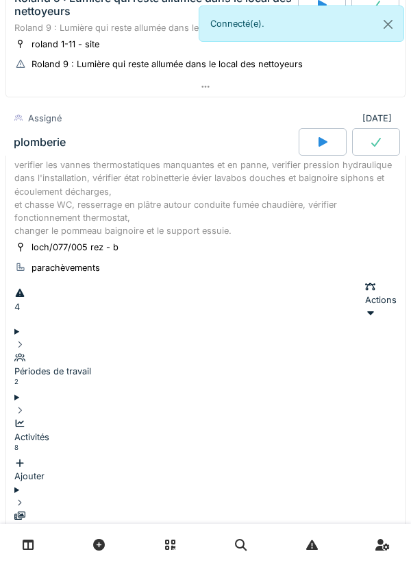
click at [45, 212] on div "verifier les vannes thermostatiques manquantes et en panne, verifier pression h…" at bounding box center [205, 197] width 382 height 79
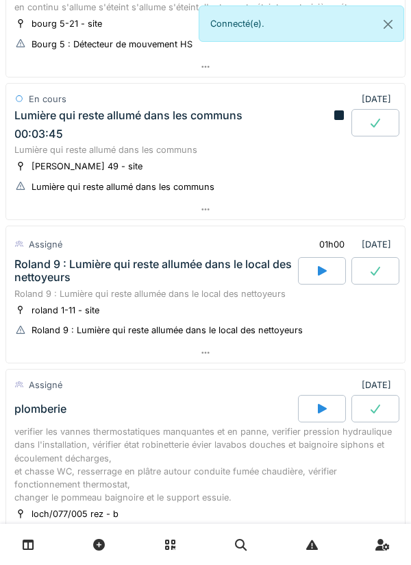
click at [69, 264] on div "Roland 9 : Lumière qui reste allumée dans le local des nettoyeurs" at bounding box center [154, 271] width 281 height 26
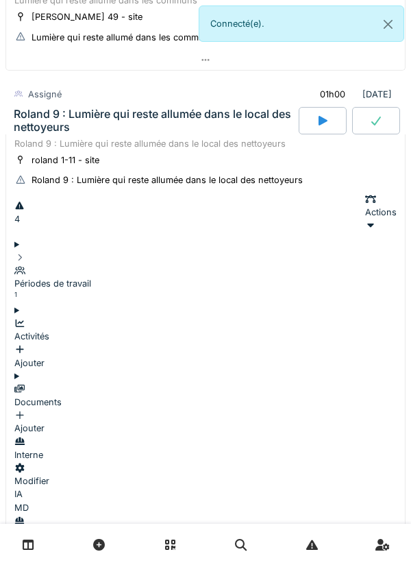
scroll to position [556, 0]
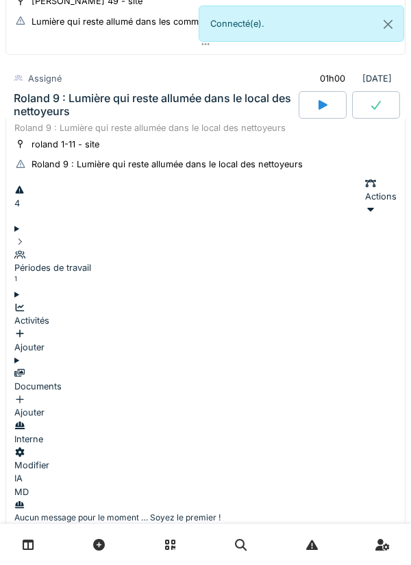
click at [44, 248] on div "Périodes de travail 1" at bounding box center [205, 268] width 382 height 40
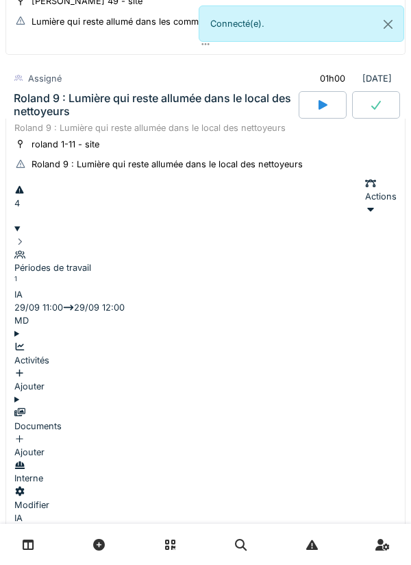
click at [40, 235] on div "Périodes de travail 1" at bounding box center [205, 261] width 382 height 53
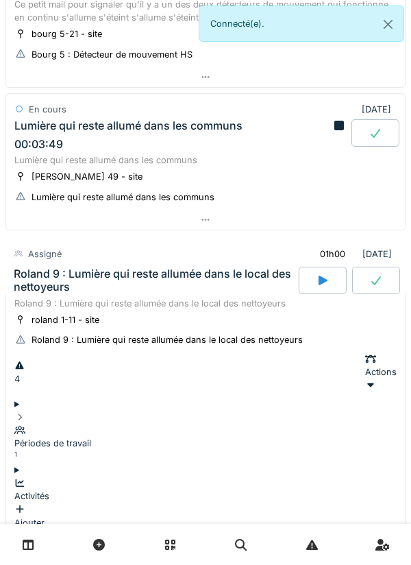
scroll to position [363, 0]
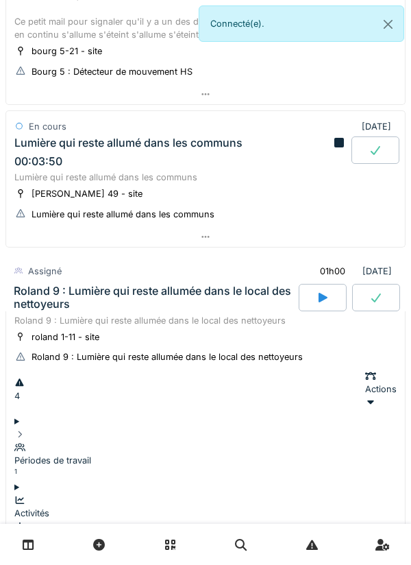
click at [49, 292] on div "Roland 9 : Lumière qui reste allumée dans le local des nettoyeurs" at bounding box center [155, 297] width 282 height 26
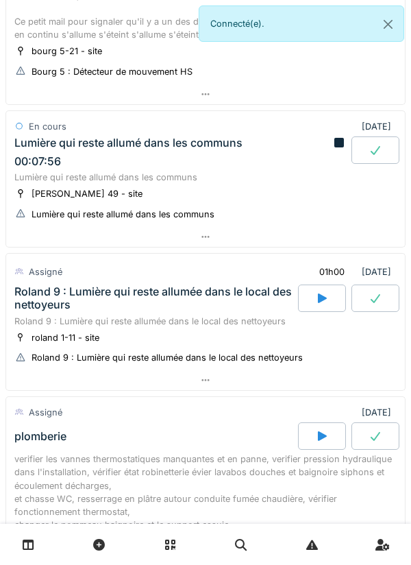
click at [163, 158] on div "Lumière qui reste allumé dans les communs 00:07:56" at bounding box center [172, 152] width 321 height 32
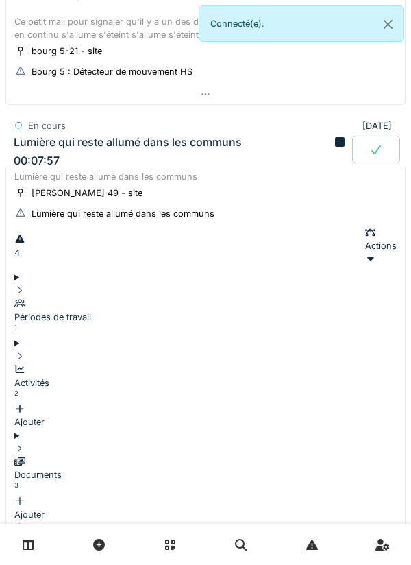
scroll to position [416, 0]
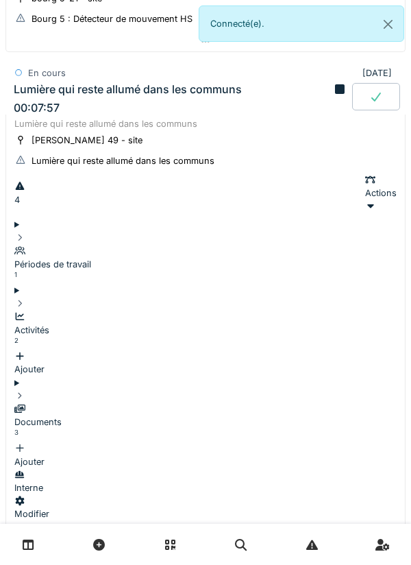
click at [144, 98] on div "Lumière qui reste allumé dans les communs 00:07:57" at bounding box center [172, 99] width 322 height 32
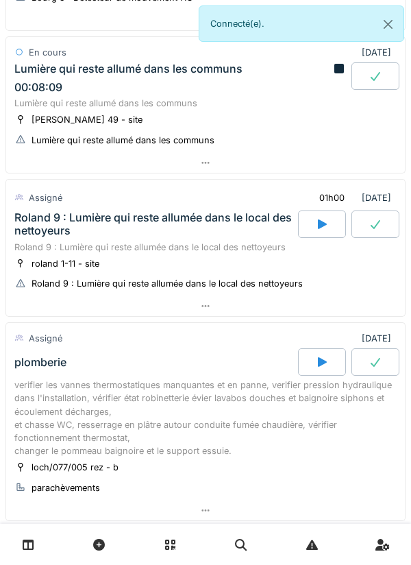
scroll to position [384, 0]
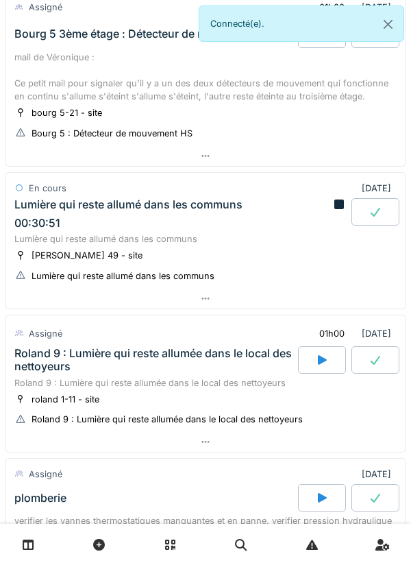
click at [187, 206] on div "Lumière qui reste allumé dans les communs" at bounding box center [128, 204] width 228 height 13
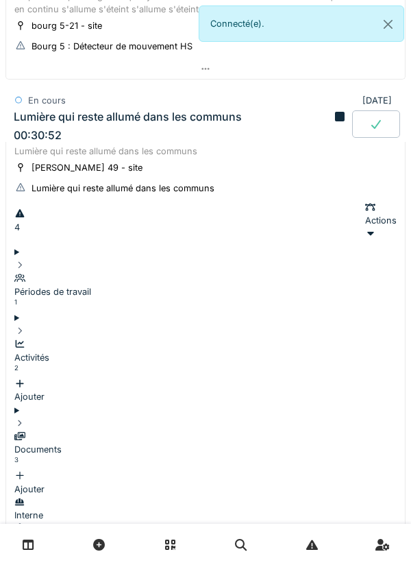
scroll to position [416, 0]
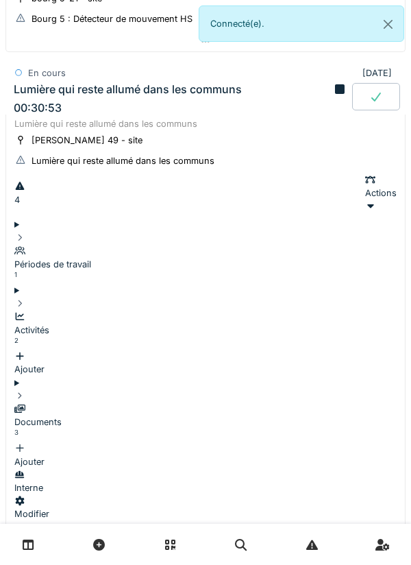
click at [102, 310] on div "Activités 2" at bounding box center [205, 330] width 382 height 40
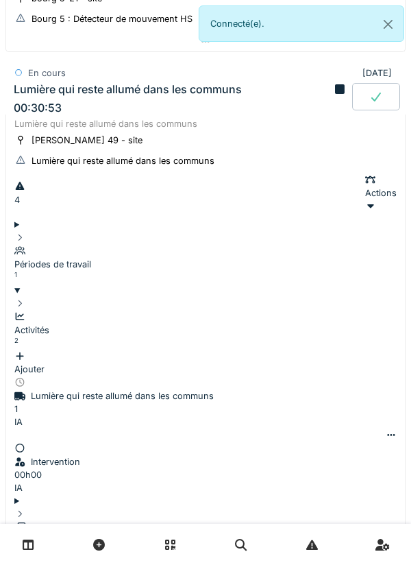
click at [95, 323] on div "Activités" at bounding box center [205, 329] width 382 height 13
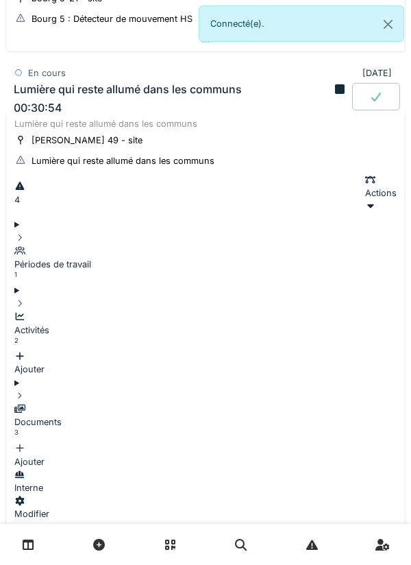
click at [115, 258] on div "Périodes de travail" at bounding box center [205, 264] width 382 height 13
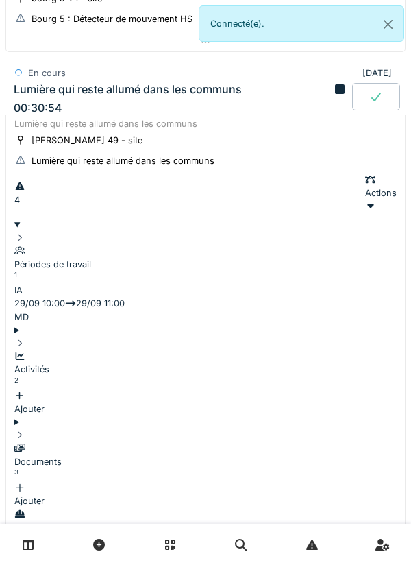
click at [130, 258] on div "Périodes de travail" at bounding box center [205, 264] width 382 height 13
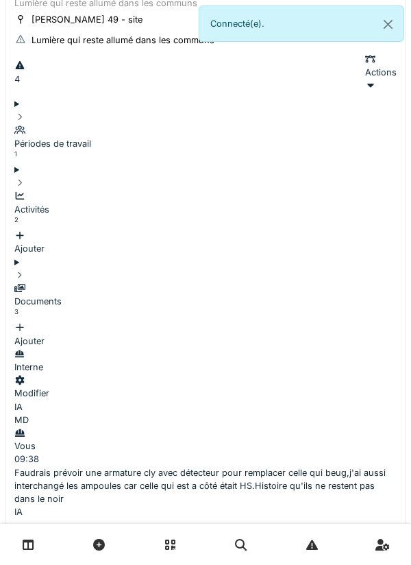
scroll to position [543, 0]
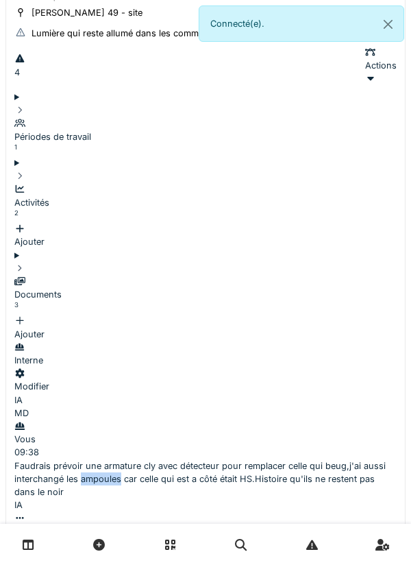
click at [197, 393] on div "IA MD" at bounding box center [205, 406] width 382 height 26
click at [124, 130] on div "Périodes de travail" at bounding box center [205, 136] width 382 height 13
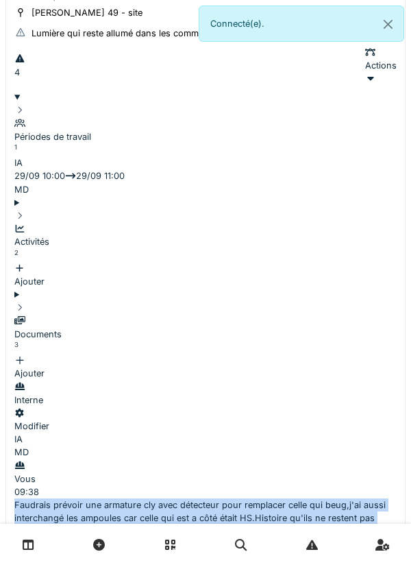
click at [96, 235] on div "Activités" at bounding box center [205, 241] width 382 height 13
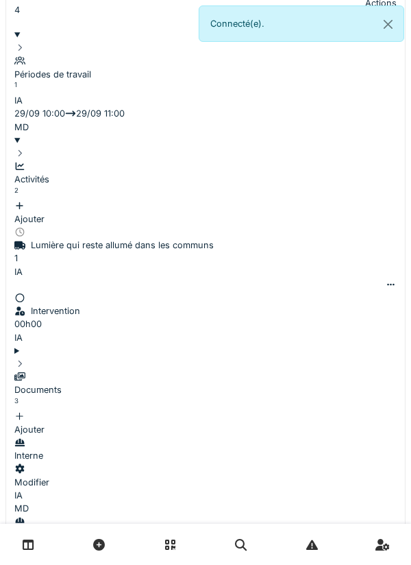
scroll to position [613, 0]
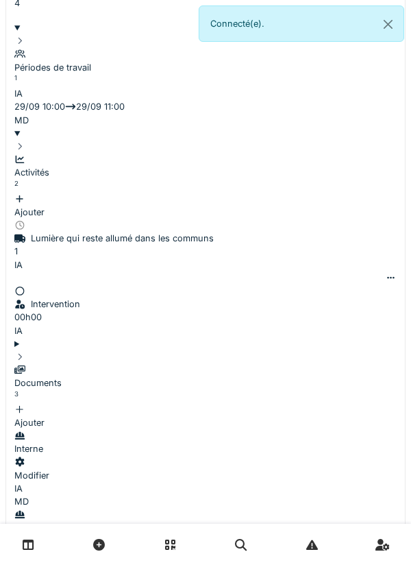
copy div "Faudrais prévoir une armature cly avec détecteur pour remplacer celle qui beug,…"
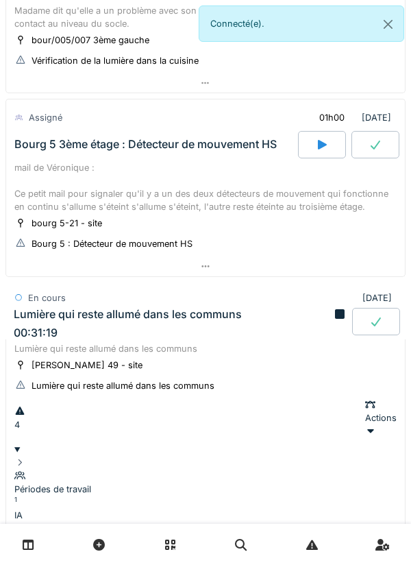
click at [186, 173] on div "mail de Véronique : Ce petit mail pour signaler qu'il y a un des deux détecteur…" at bounding box center [205, 187] width 382 height 53
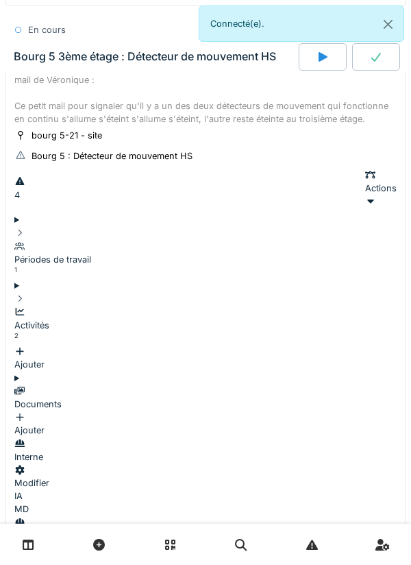
scroll to position [284, 0]
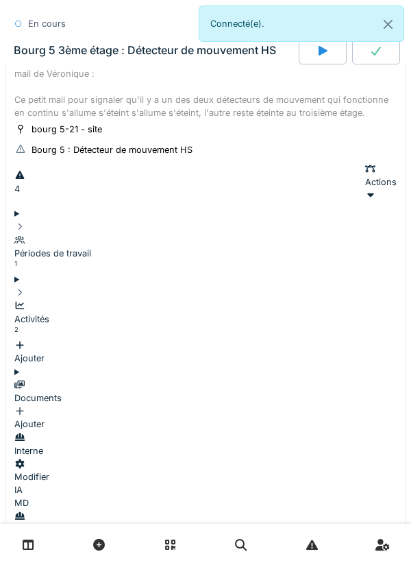
click at [83, 312] on div "Activités" at bounding box center [205, 318] width 382 height 13
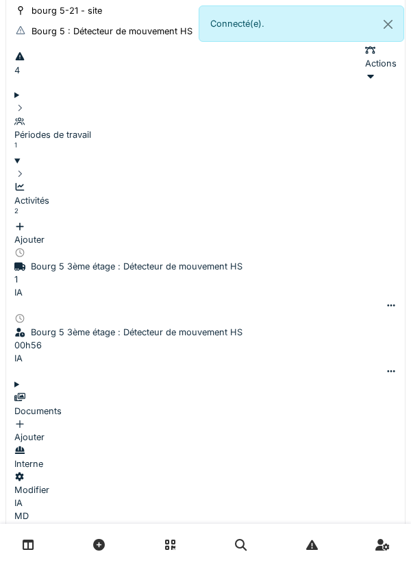
scroll to position [428, 0]
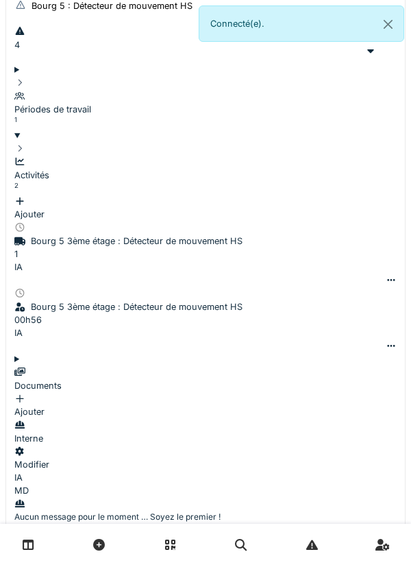
click at [138, 536] on textarea at bounding box center [76, 554] width 124 height 37
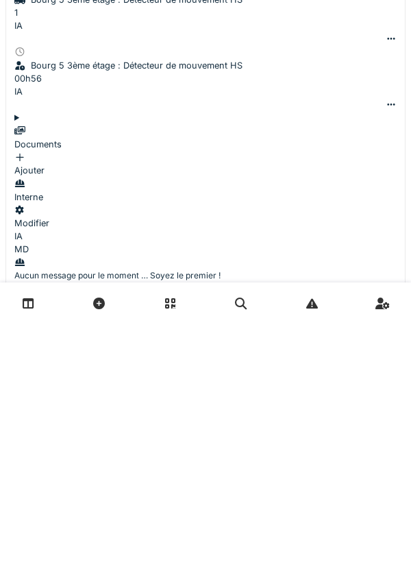
click at [138, 536] on textarea at bounding box center [76, 554] width 124 height 37
paste textarea "**********"
type textarea "**********"
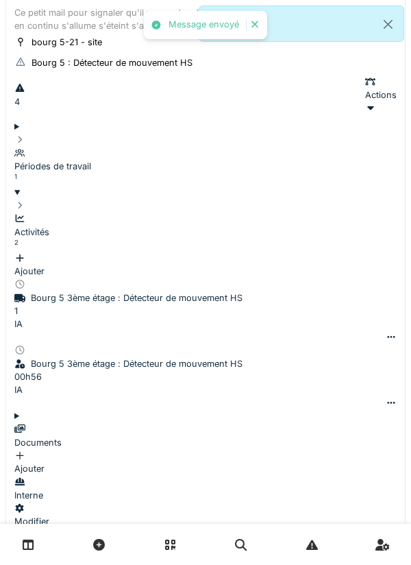
scroll to position [365, 0]
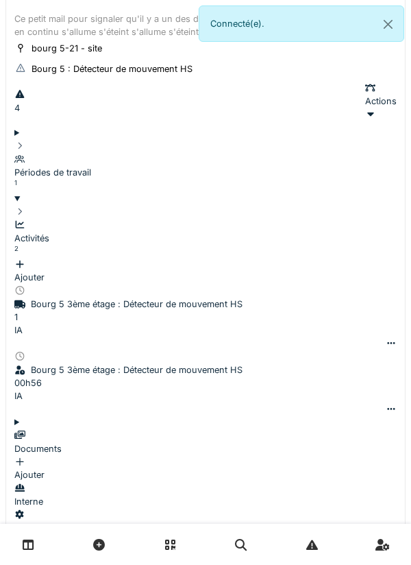
click at [91, 205] on div "Activités 2 Ajouter" at bounding box center [205, 244] width 382 height 79
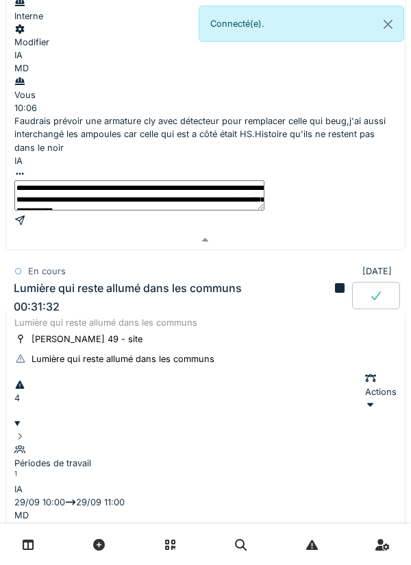
scroll to position [743, 0]
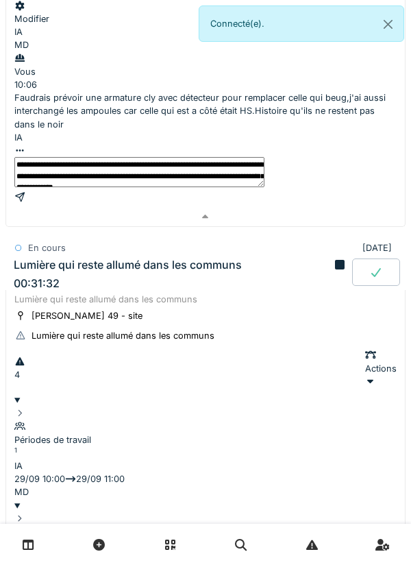
click at [198, 293] on div "Lumière qui reste allumé dans les communs" at bounding box center [205, 299] width 382 height 13
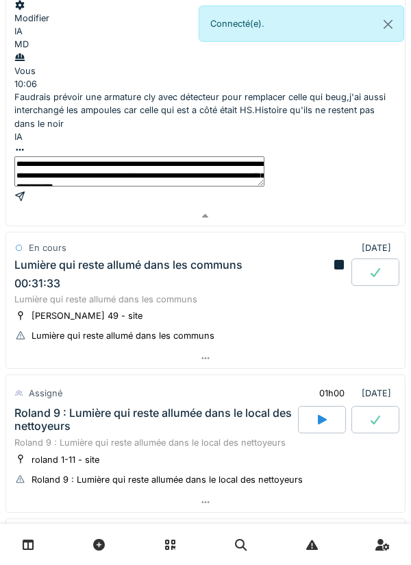
click at [173, 293] on div "Lumière qui reste allumé dans les communs" at bounding box center [205, 299] width 382 height 13
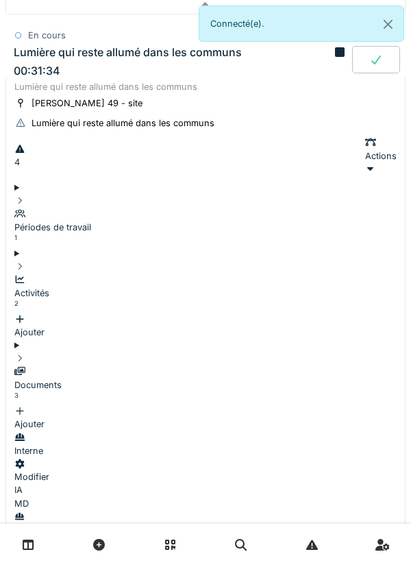
scroll to position [958, 0]
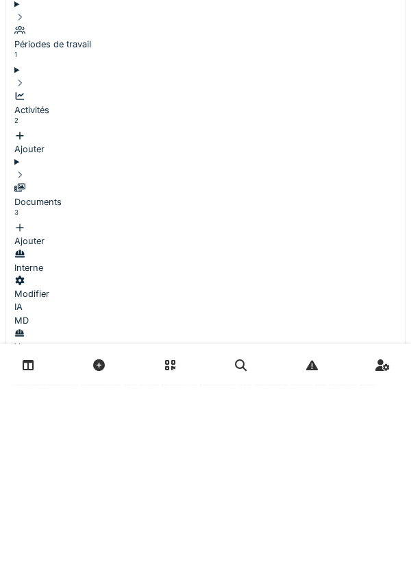
type textarea "*"
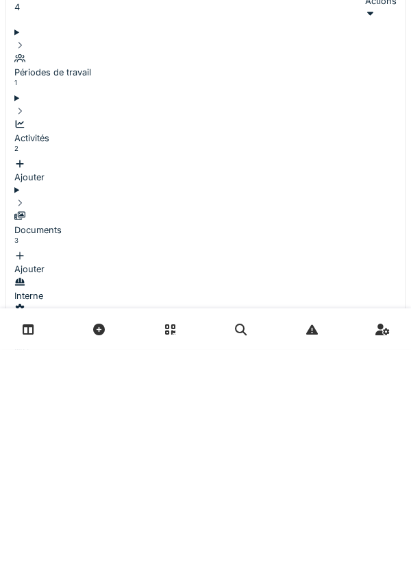
scroll to position [897, 0]
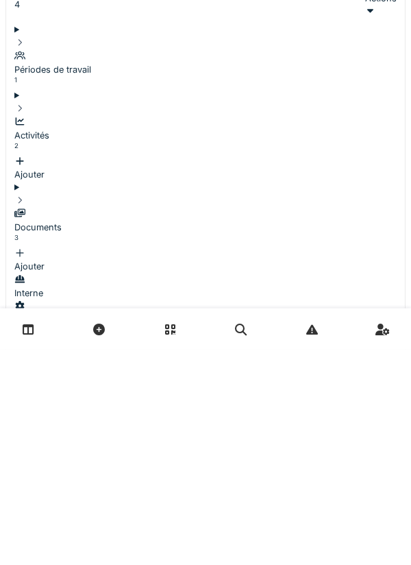
type textarea "**********"
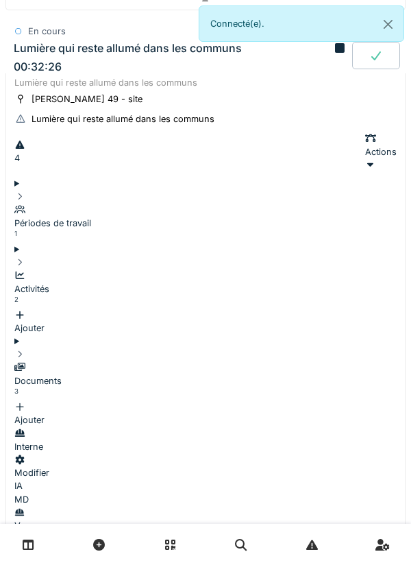
scroll to position [877, 0]
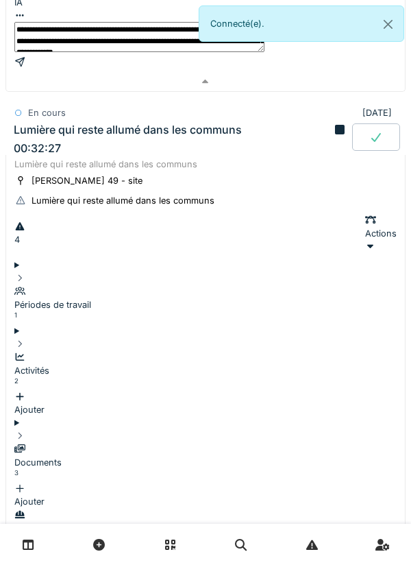
click at [107, 429] on div "Documents 3 Ajouter" at bounding box center [205, 468] width 382 height 79
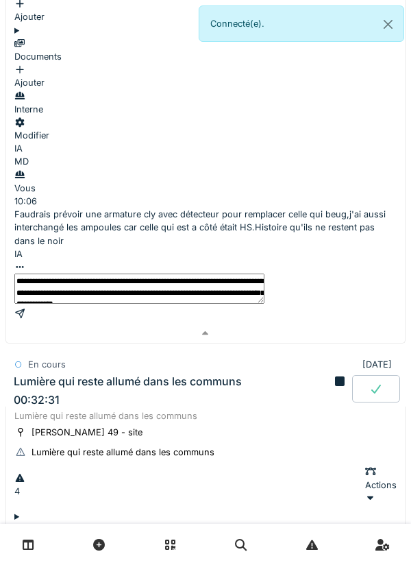
click at [199, 375] on div "Lumière qui reste allumé dans les communs 00:32:31" at bounding box center [172, 391] width 322 height 32
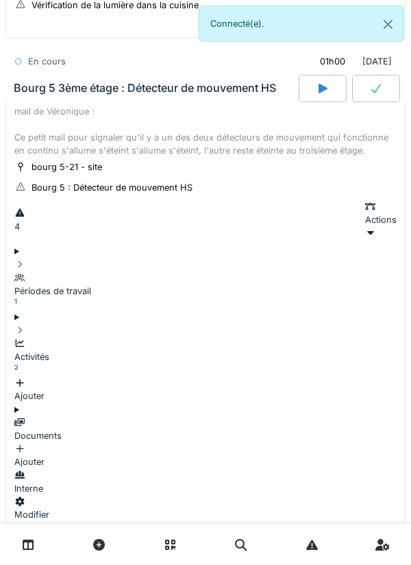
scroll to position [236, 0]
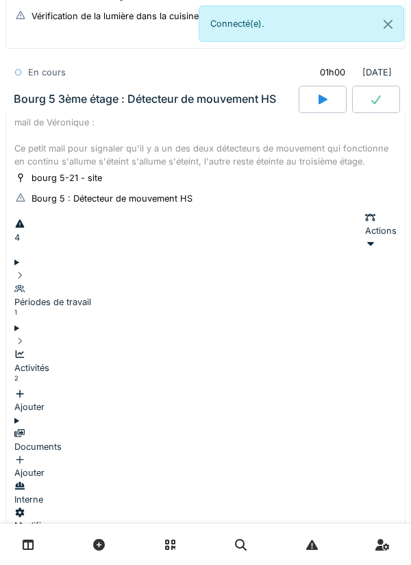
click at [105, 348] on div "Activités 2" at bounding box center [205, 368] width 382 height 40
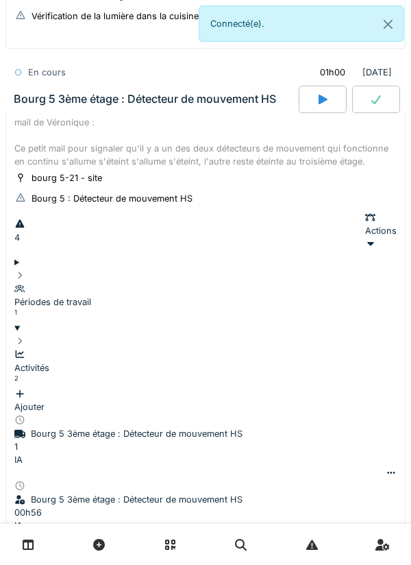
click at [106, 348] on div "Activités 2" at bounding box center [205, 368] width 382 height 40
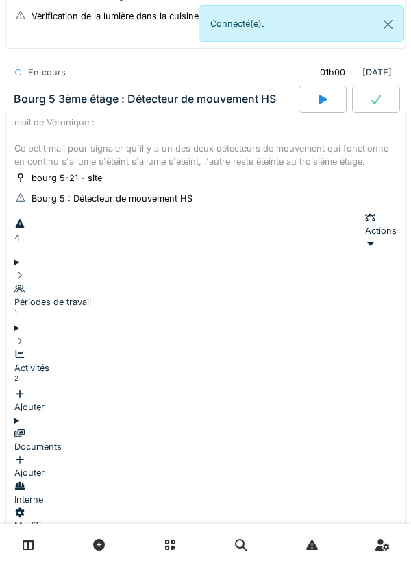
click at [367, 453] on div "Ajouter" at bounding box center [205, 466] width 382 height 26
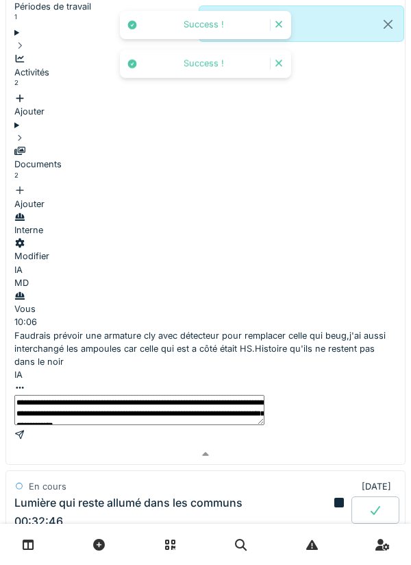
click at [162, 496] on div "Lumière qui reste allumé dans les communs 00:32:46" at bounding box center [172, 512] width 321 height 32
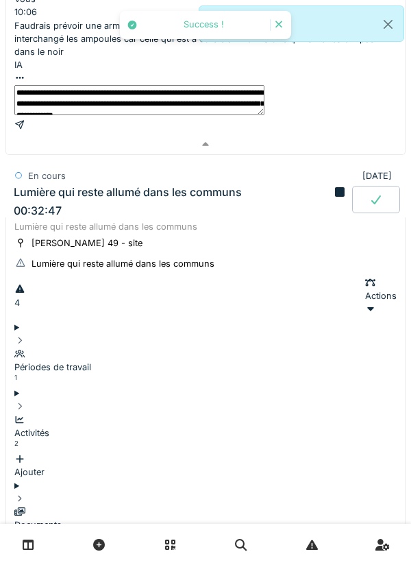
scroll to position [892, 0]
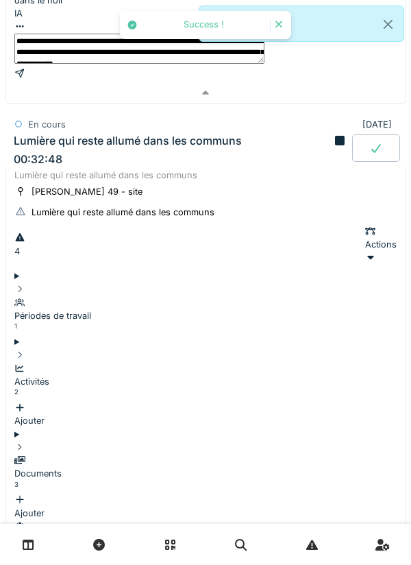
click at [102, 467] on div "Documents" at bounding box center [205, 473] width 382 height 13
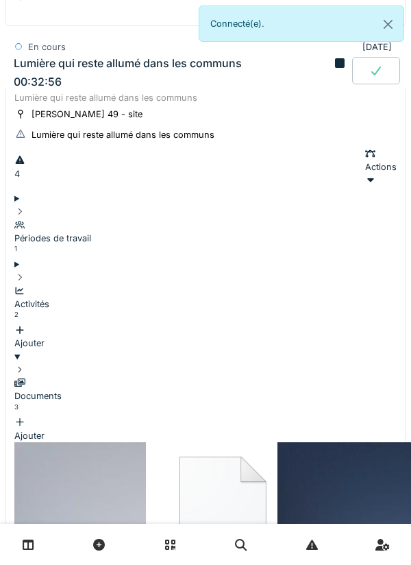
scroll to position [956, 0]
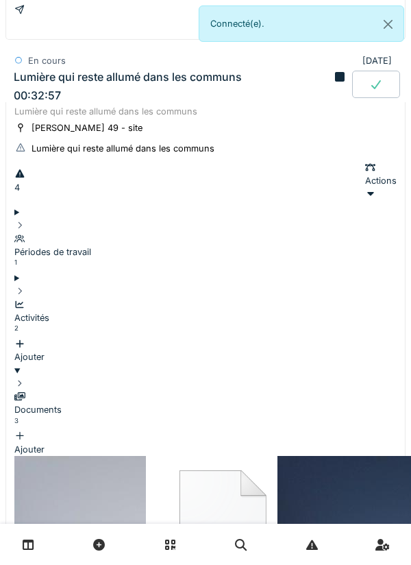
click at [124, 390] on div "Documents 3" at bounding box center [205, 410] width 382 height 40
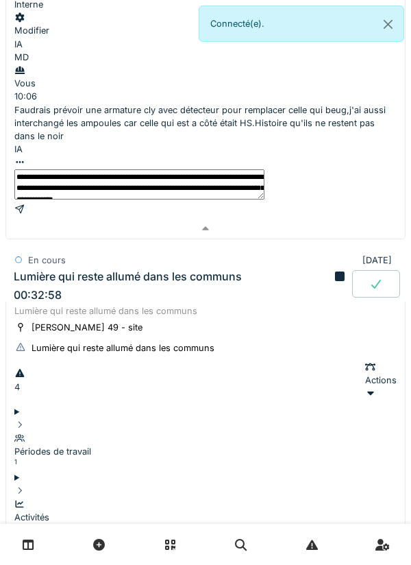
scroll to position [756, 0]
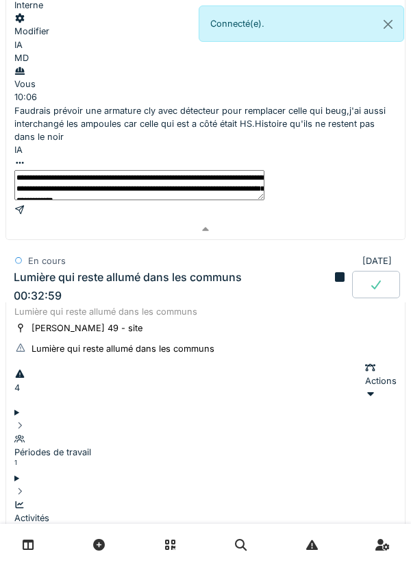
click at [197, 251] on div "En cours [DATE]" at bounding box center [206, 261] width 384 height 20
click at [335, 272] on icon at bounding box center [340, 277] width 10 height 10
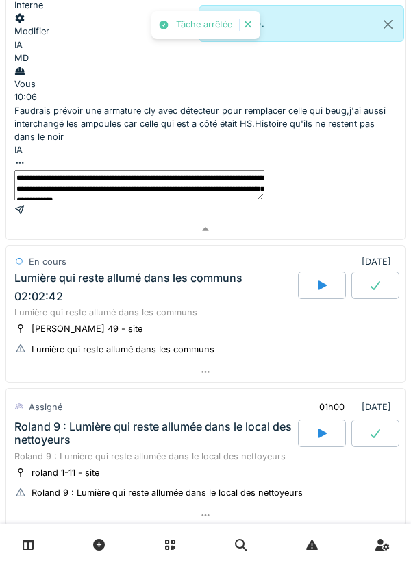
click at [55, 271] on div "Lumière qui reste allumé dans les communs" at bounding box center [128, 277] width 228 height 13
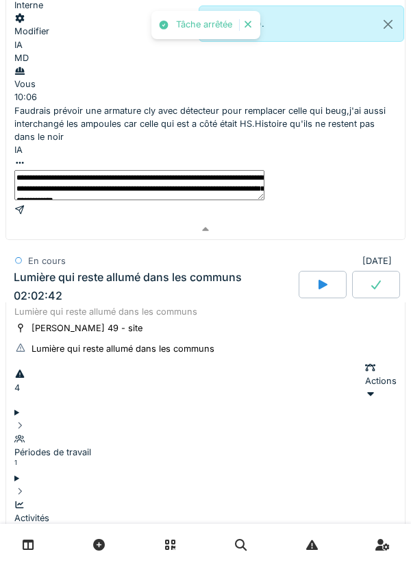
scroll to position [802, 0]
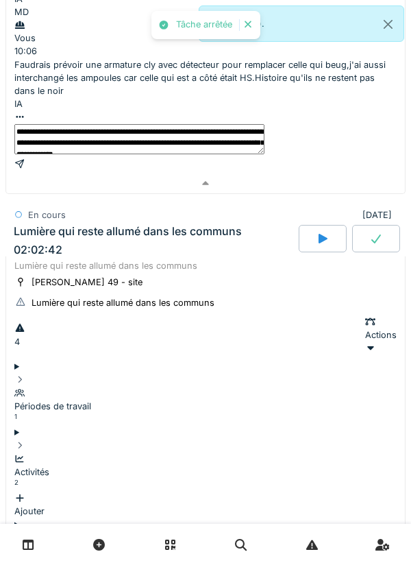
click at [41, 439] on div "Activités 2 Ajouter" at bounding box center [205, 478] width 382 height 79
click at [25, 454] on icon at bounding box center [19, 458] width 11 height 9
click at [40, 531] on div "Documents 3 Ajouter" at bounding box center [205, 570] width 382 height 79
click at [91, 557] on div "Documents" at bounding box center [205, 563] width 382 height 13
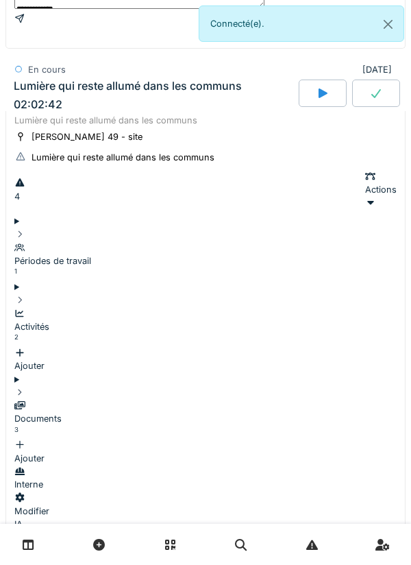
scroll to position [992, 0]
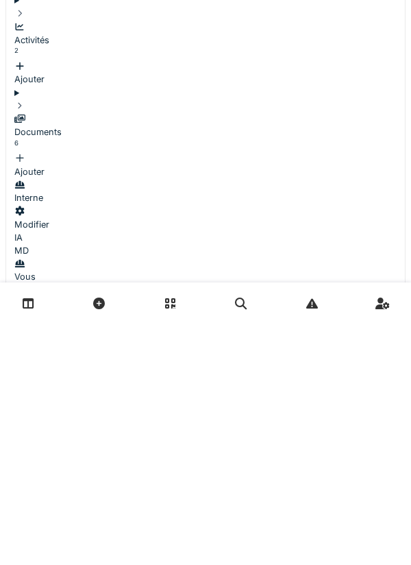
scroll to position [33, 0]
type textarea "**********"
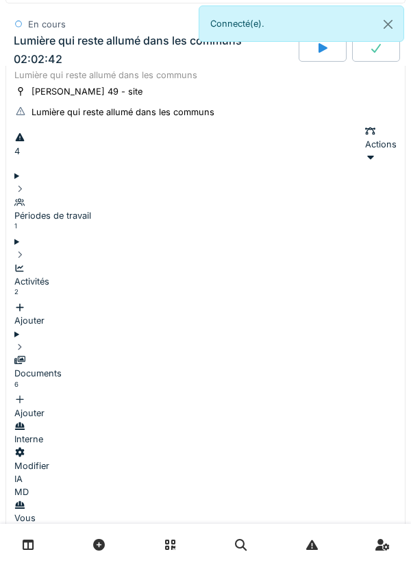
scroll to position [0, 0]
click at [25, 356] on icon at bounding box center [19, 360] width 11 height 9
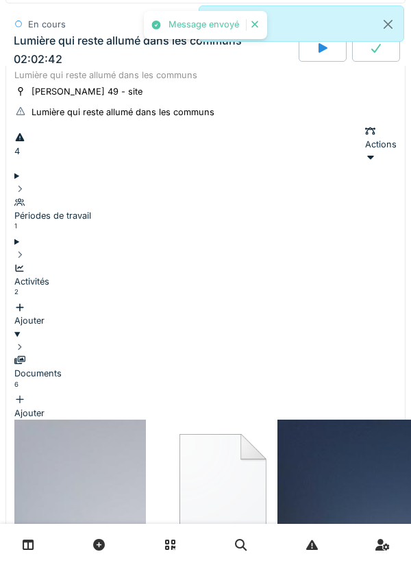
click at [40, 341] on div "Documents 6 Ajouter" at bounding box center [205, 380] width 382 height 79
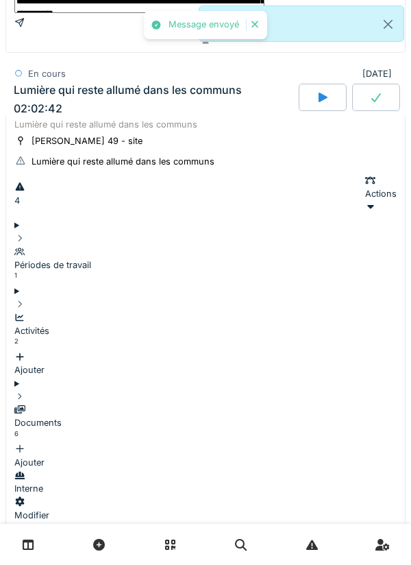
scroll to position [909, 0]
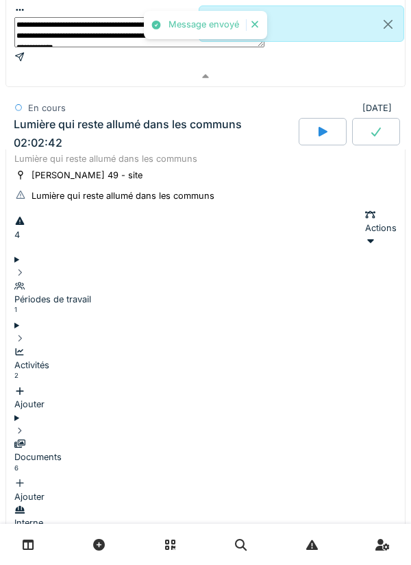
click at [41, 332] on div "Activités 2 Ajouter" at bounding box center [205, 371] width 382 height 79
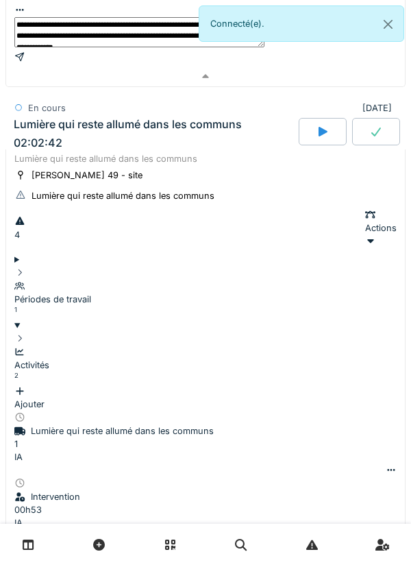
click at [40, 332] on div "Activités 2 Ajouter" at bounding box center [205, 371] width 382 height 79
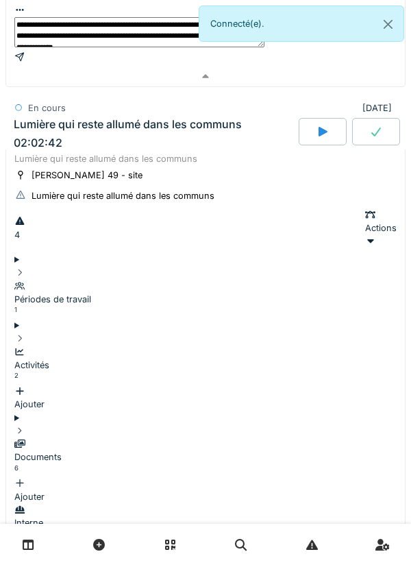
click at [49, 253] on summary "Périodes de travail 1" at bounding box center [205, 286] width 382 height 66
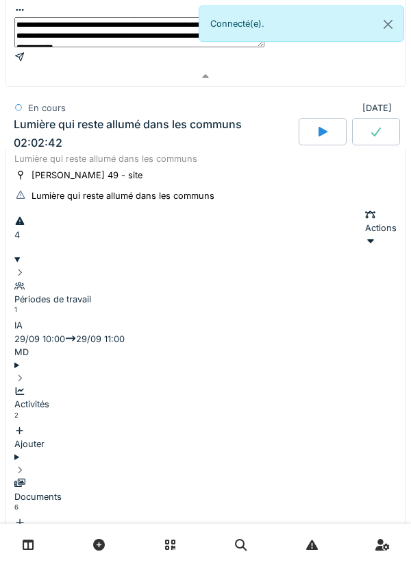
click at [37, 267] on div "Périodes de travail 1" at bounding box center [205, 293] width 382 height 53
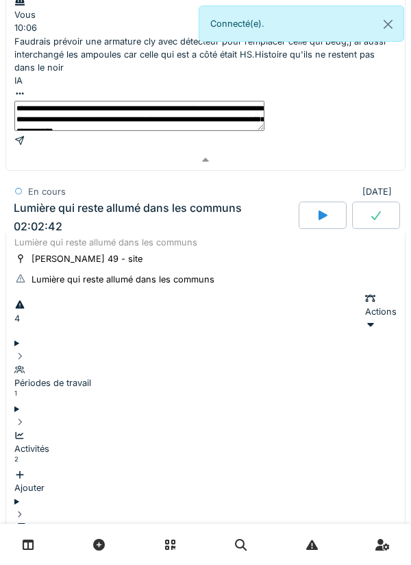
scroll to position [811, 0]
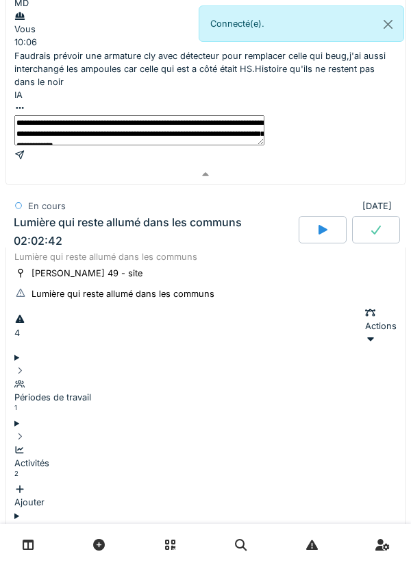
click at [54, 216] on div "Lumière qui reste allumé dans les communs 02:02:42" at bounding box center [155, 232] width 288 height 32
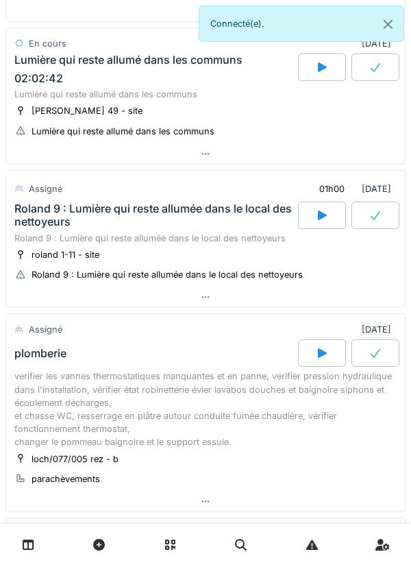
click at [67, 202] on div "Roland 9 : Lumière qui reste allumée dans le local des nettoyeurs" at bounding box center [154, 215] width 281 height 26
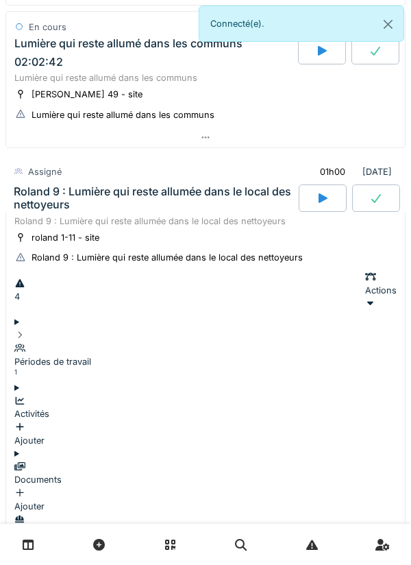
scroll to position [1017, 0]
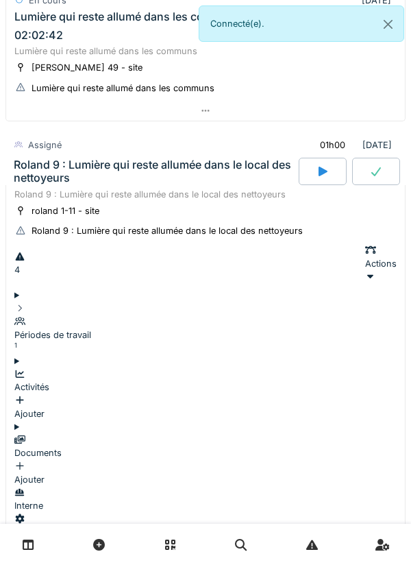
click at [48, 315] on div "Périodes de travail 1" at bounding box center [205, 335] width 382 height 40
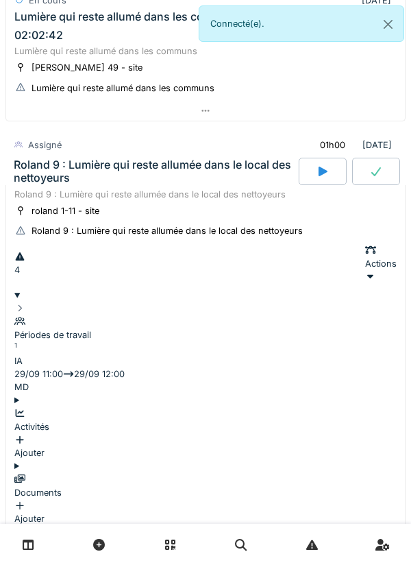
click at [44, 288] on summary "Périodes de travail 1" at bounding box center [205, 321] width 382 height 66
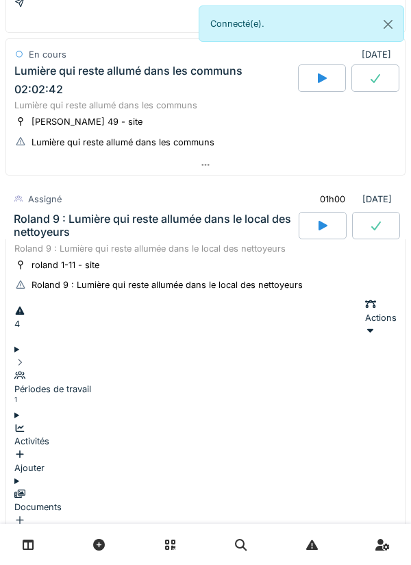
scroll to position [942, 0]
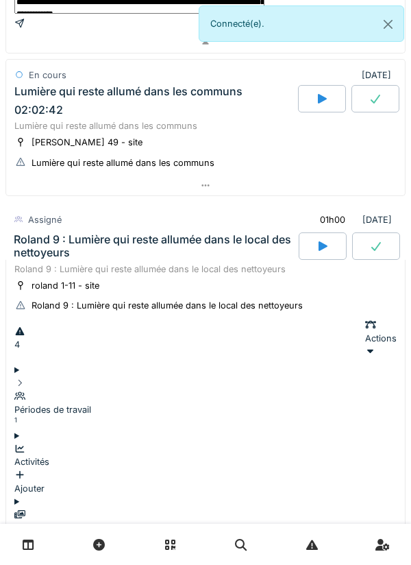
click at [319, 241] on icon at bounding box center [323, 246] width 9 height 10
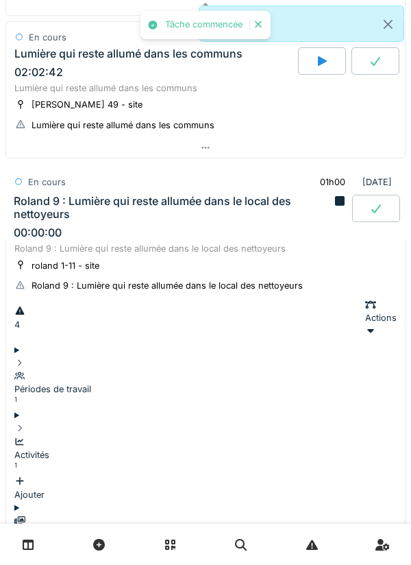
scroll to position [983, 0]
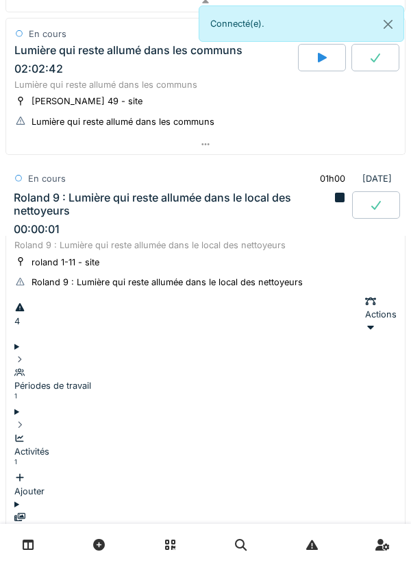
click at [39, 419] on div "Activités 1 Ajouter" at bounding box center [205, 458] width 382 height 79
click at [371, 471] on div "Ajouter" at bounding box center [205, 484] width 382 height 26
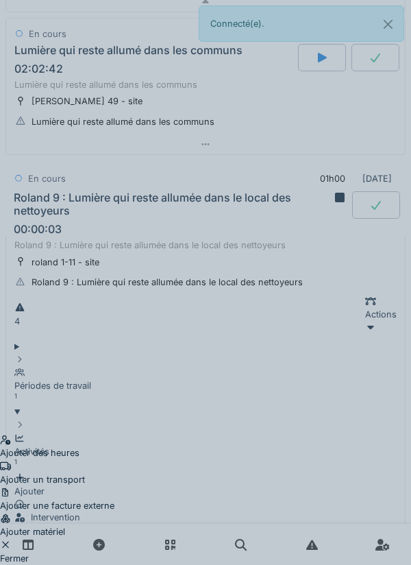
click at [114, 460] on div "Ajouter un transport" at bounding box center [57, 473] width 114 height 26
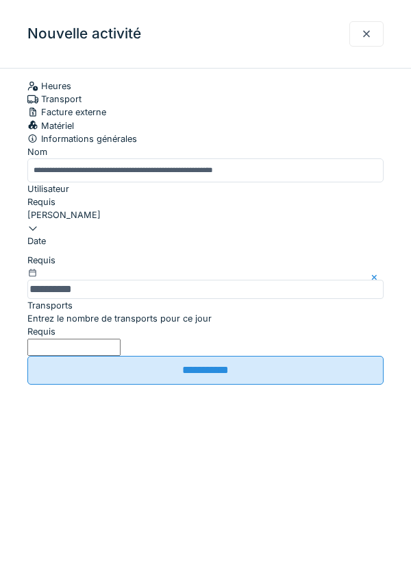
click at [171, 325] on label "Entrez le nombre de transports pour ce jour" at bounding box center [119, 318] width 184 height 13
click at [121, 356] on input "Entrez le nombre de transports pour ce jour" at bounding box center [73, 347] width 93 height 17
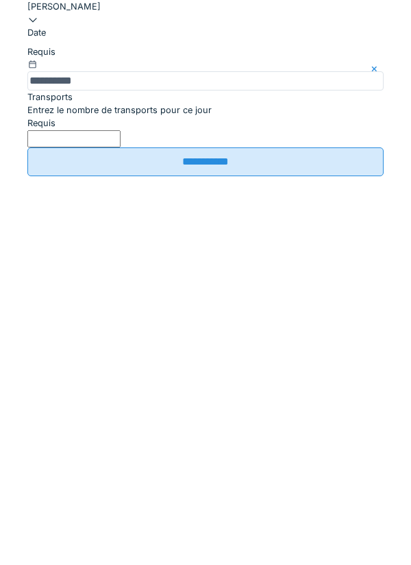
type input "*"
click at [238, 384] on input "**********" at bounding box center [205, 370] width 356 height 29
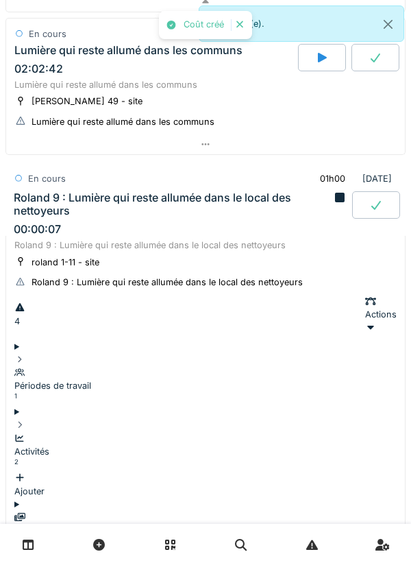
click at [25, 420] on icon at bounding box center [19, 424] width 11 height 9
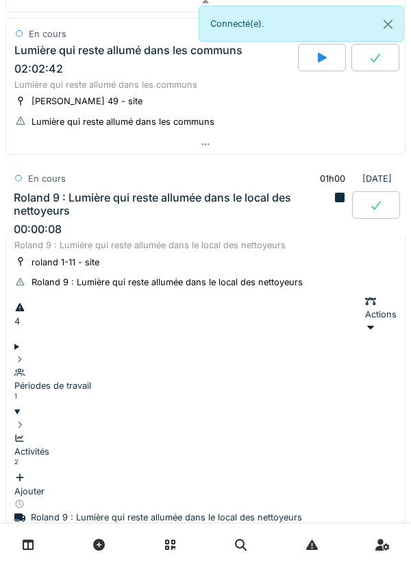
click at [25, 420] on icon at bounding box center [19, 424] width 11 height 9
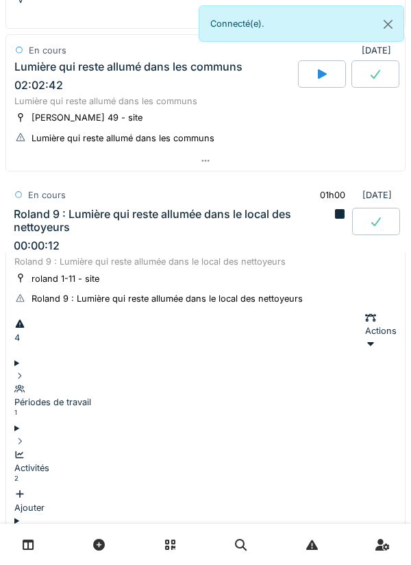
scroll to position [966, 0]
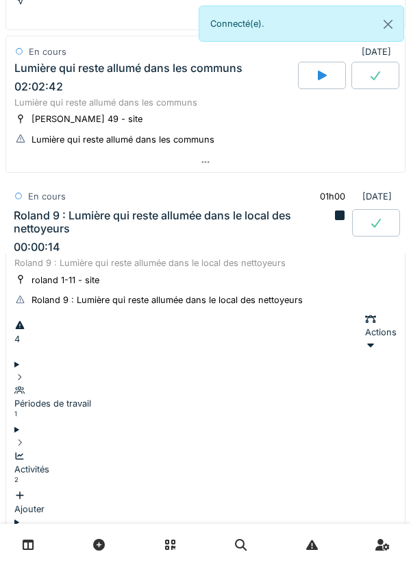
click at [24, 423] on summary "Activités 2 Ajouter" at bounding box center [205, 469] width 382 height 92
click at [25, 438] on icon at bounding box center [19, 442] width 11 height 9
click at [37, 358] on summary "Périodes de travail 1" at bounding box center [205, 391] width 382 height 66
click at [25, 373] on icon at bounding box center [19, 377] width 11 height 9
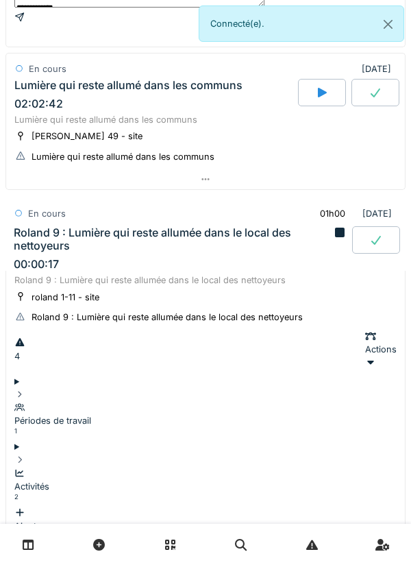
scroll to position [946, 0]
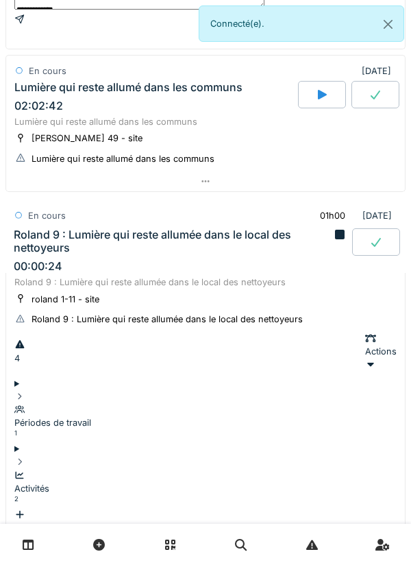
click at [15, 377] on details "Périodes de travail 1" at bounding box center [205, 410] width 382 height 66
click at [75, 548] on div "Documents Ajouter" at bounding box center [205, 574] width 382 height 53
click at [94, 482] on div "Activités" at bounding box center [205, 488] width 382 height 13
click at [95, 482] on div "Activités" at bounding box center [205, 488] width 382 height 13
click at [114, 377] on summary "Périodes de travail 1" at bounding box center [205, 410] width 382 height 66
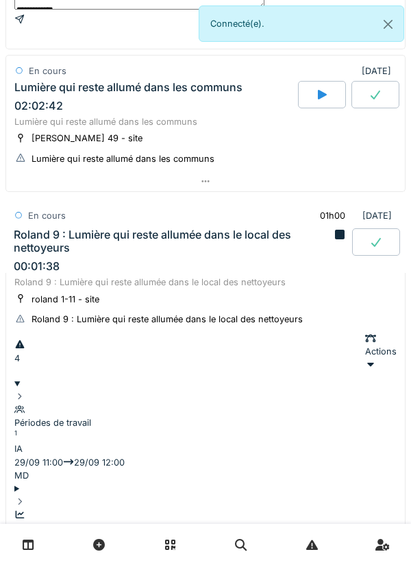
click at [136, 416] on div "Périodes de travail" at bounding box center [205, 422] width 382 height 13
click at [103, 469] on div "Activités 2" at bounding box center [205, 489] width 382 height 40
click at [95, 482] on div "Activités" at bounding box center [205, 488] width 382 height 13
click at [127, 416] on div "Périodes de travail" at bounding box center [205, 422] width 382 height 13
click at [109, 377] on summary "Périodes de travail 1" at bounding box center [205, 410] width 382 height 66
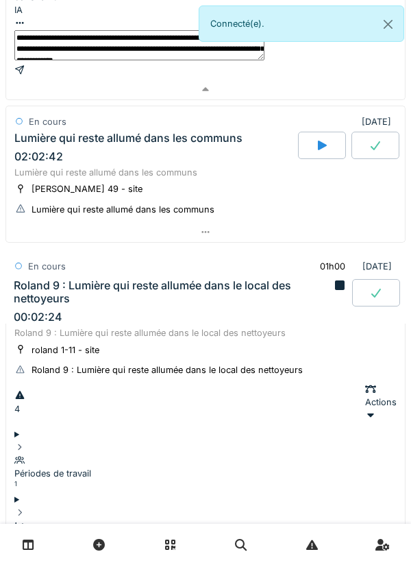
scroll to position [876, 0]
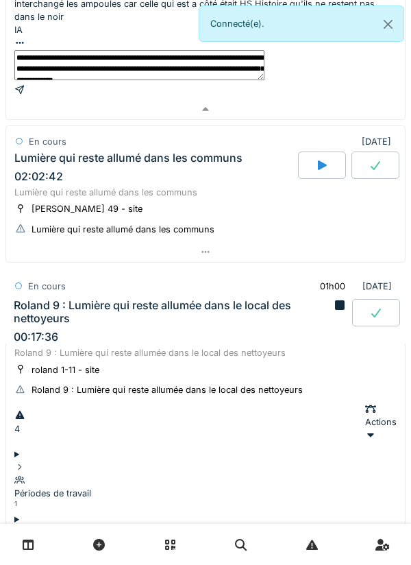
click at [46, 299] on div "Roland 9 : Lumière qui reste allumée dans le local des nettoyeurs" at bounding box center [172, 312] width 317 height 26
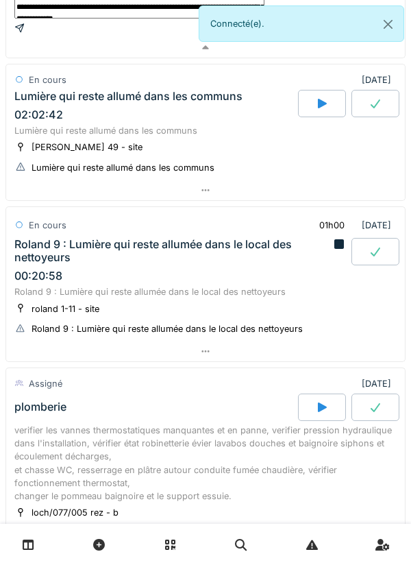
scroll to position [1102, 0]
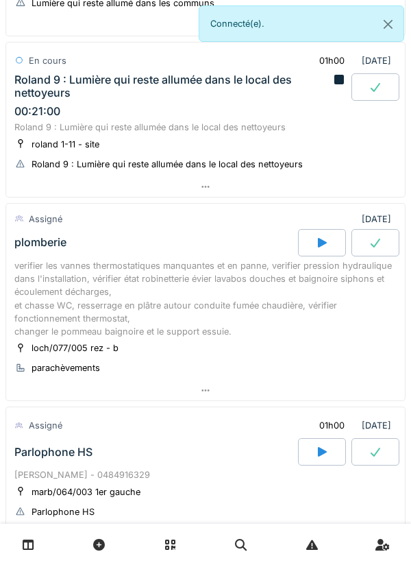
click at [38, 438] on div "Parlophone HS" at bounding box center [155, 451] width 286 height 27
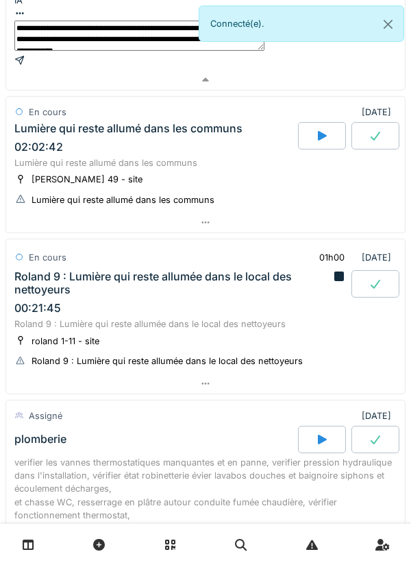
scroll to position [856, 0]
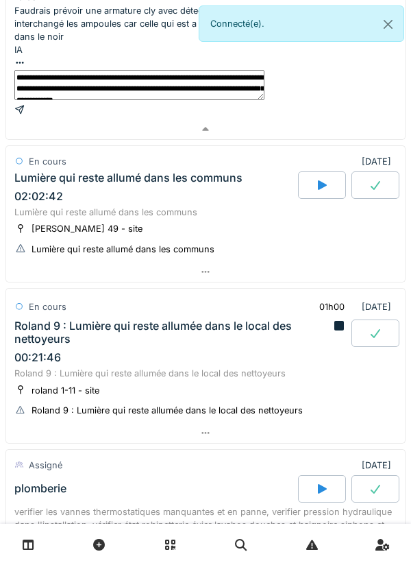
click at [49, 319] on div "Roland 9 : Lumière qui reste allumée dans le local des nettoyeurs 00:21:46" at bounding box center [172, 341] width 321 height 45
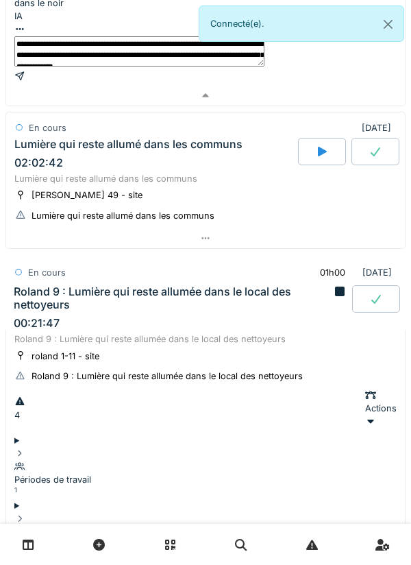
scroll to position [942, 0]
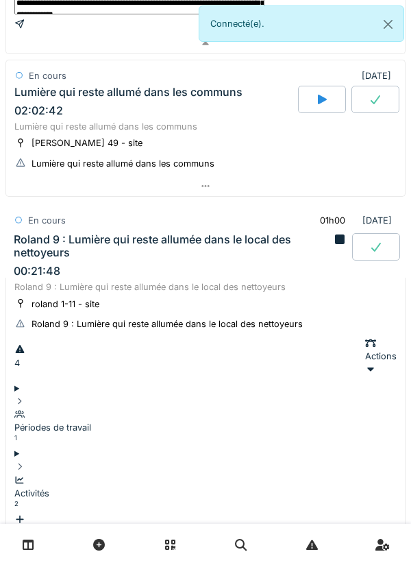
click at [335, 234] on icon at bounding box center [340, 239] width 10 height 10
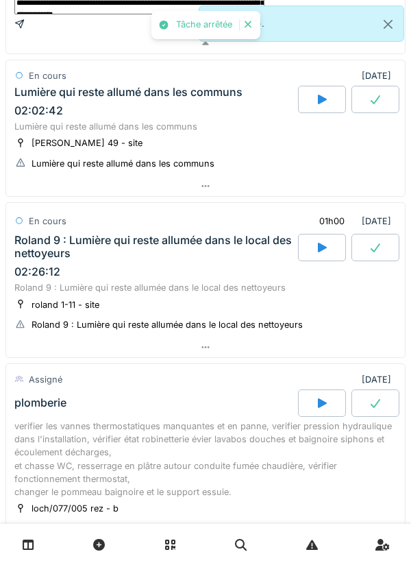
click at [50, 234] on div "Roland 9 : Lumière qui reste allumée dans le local des nettoyeurs" at bounding box center [154, 247] width 281 height 26
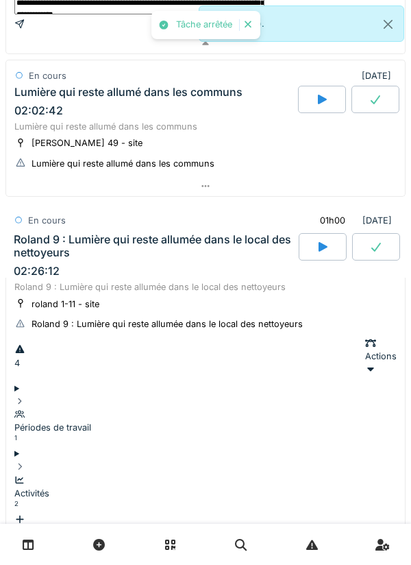
click at [42, 474] on div "Activités 2" at bounding box center [205, 494] width 382 height 40
click at [42, 460] on div "Activités 2 Ajouter" at bounding box center [205, 499] width 382 height 79
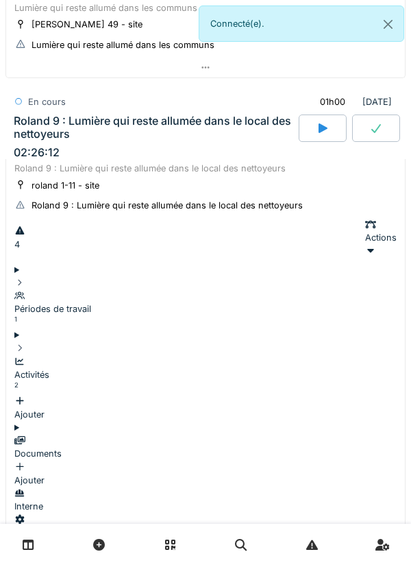
scroll to position [1073, 0]
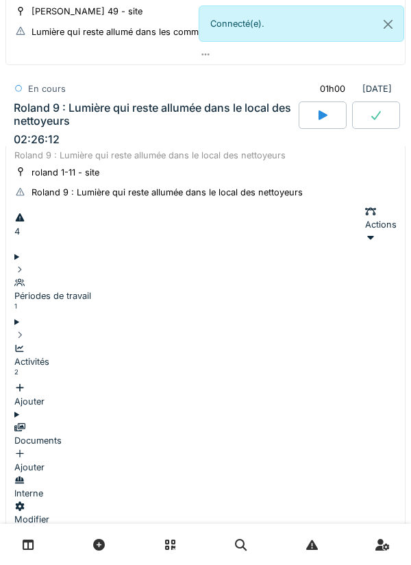
click at [83, 101] on div "Roland 9 : Lumière qui reste allumée dans le local des nettoyeurs" at bounding box center [155, 114] width 282 height 26
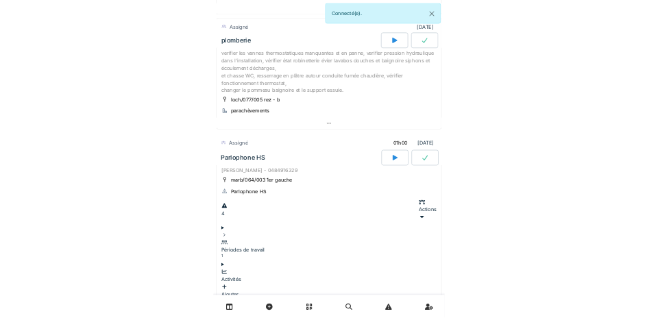
scroll to position [1268, 0]
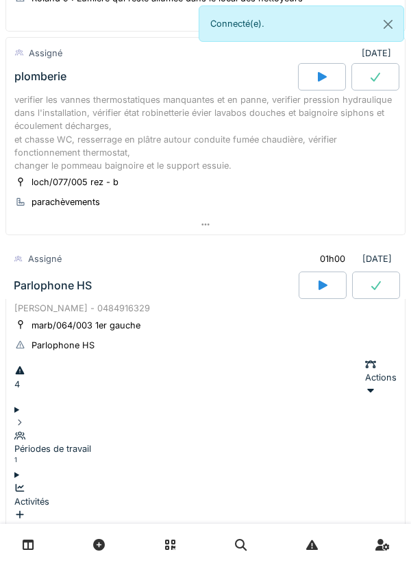
click at [307, 271] on div at bounding box center [323, 284] width 48 height 27
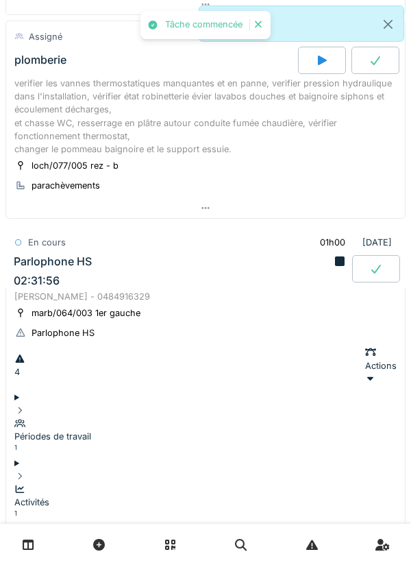
scroll to position [1304, 0]
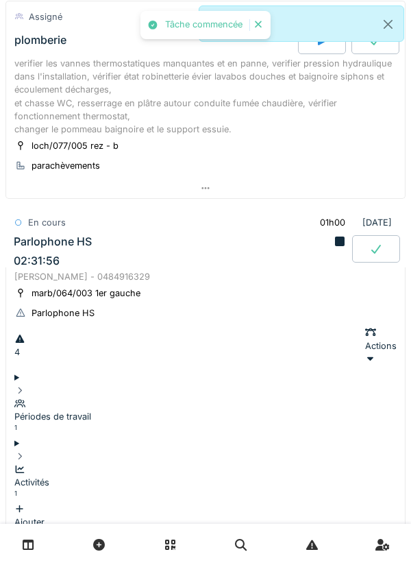
click at [44, 450] on div "Activités 1 Ajouter" at bounding box center [205, 489] width 382 height 79
click at [359, 502] on div "Ajouter" at bounding box center [205, 515] width 382 height 26
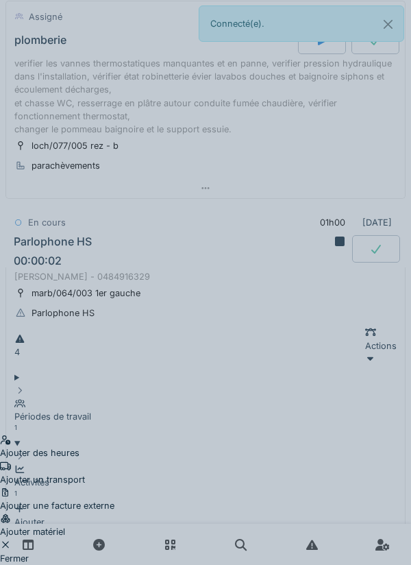
click at [114, 460] on div "Ajouter un transport" at bounding box center [57, 473] width 114 height 26
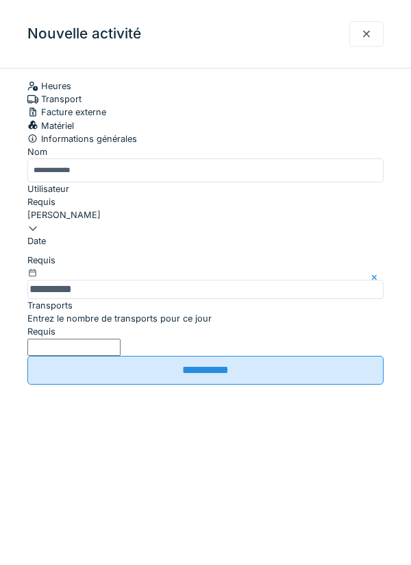
click at [150, 325] on label "Entrez le nombre de transports pour ce jour" at bounding box center [119, 318] width 184 height 13
click at [121, 356] on input "Entrez le nombre de transports pour ce jour" at bounding box center [73, 347] width 93 height 17
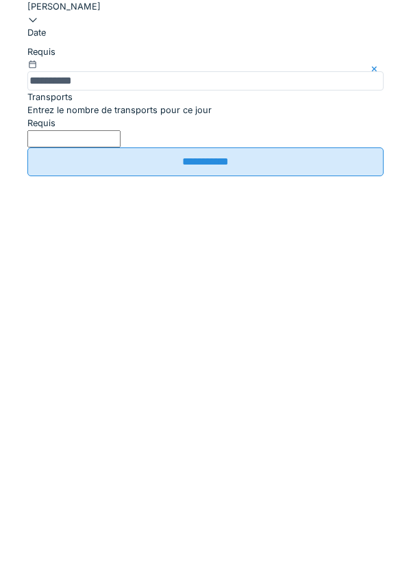
type input "*"
click at [223, 384] on input "**********" at bounding box center [205, 370] width 356 height 29
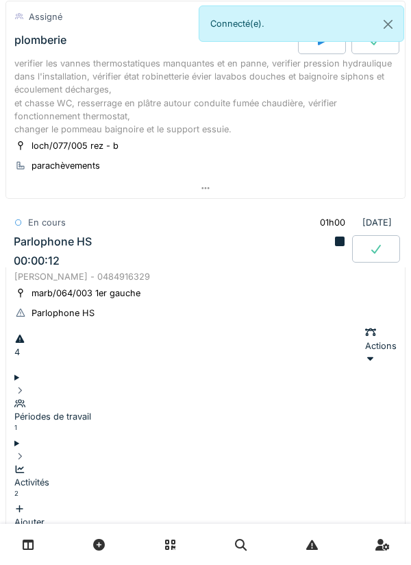
click at [98, 450] on div "Activités 2 Ajouter" at bounding box center [205, 489] width 382 height 79
click at [86, 476] on div "Activités" at bounding box center [205, 482] width 382 height 13
click at [91, 450] on div "Activités 2 Ajouter" at bounding box center [205, 489] width 382 height 79
